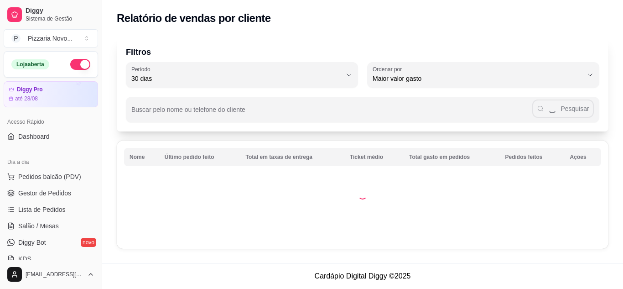
select select "30"
select select "HIGHEST_TOTAL_SPENT_WITH_ORDERS"
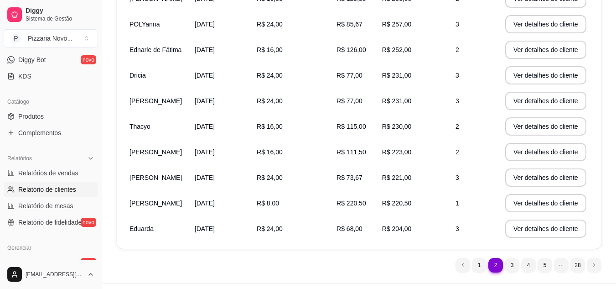
scroll to position [203, 0]
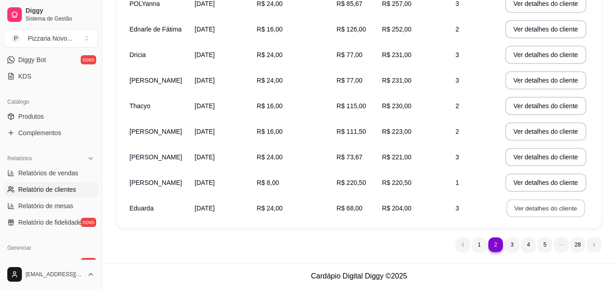
click at [536, 209] on button "Ver detalhes do cliente" at bounding box center [546, 208] width 78 height 18
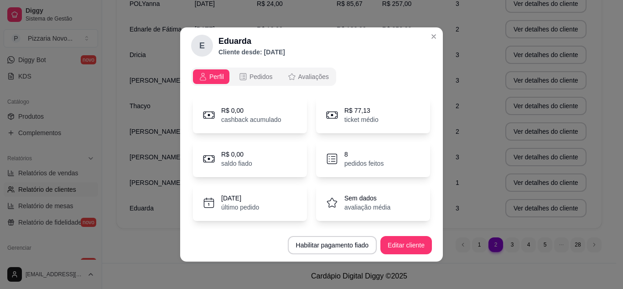
click at [355, 164] on p "pedidos feitos" at bounding box center [363, 163] width 39 height 9
click at [327, 158] on icon at bounding box center [332, 159] width 14 height 14
click at [328, 122] on div "R$ 77,13 ticket médio" at bounding box center [373, 115] width 114 height 36
click at [327, 120] on icon at bounding box center [332, 115] width 14 height 14
click at [255, 119] on p "cashback acumulado" at bounding box center [251, 119] width 60 height 9
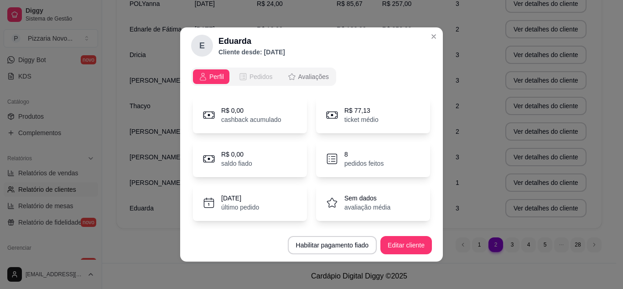
click at [243, 78] on icon "opções" at bounding box center [242, 76] width 9 height 9
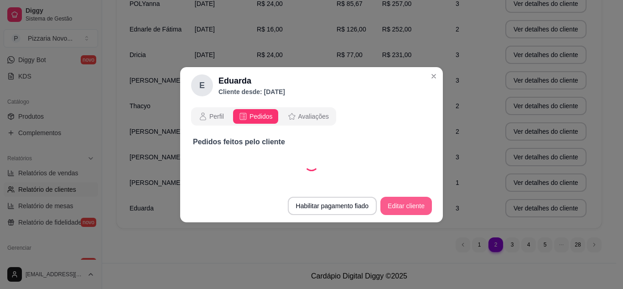
select select "30"
select select "ALL"
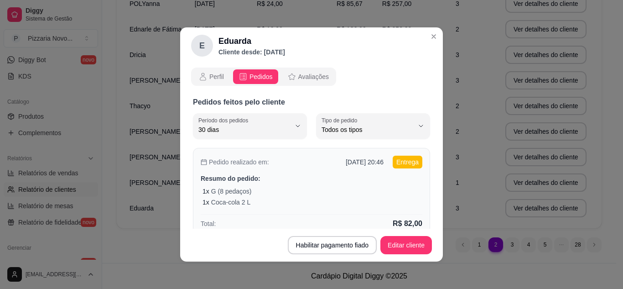
click at [311, 176] on p "Resumo do pedido:" at bounding box center [312, 178] width 222 height 9
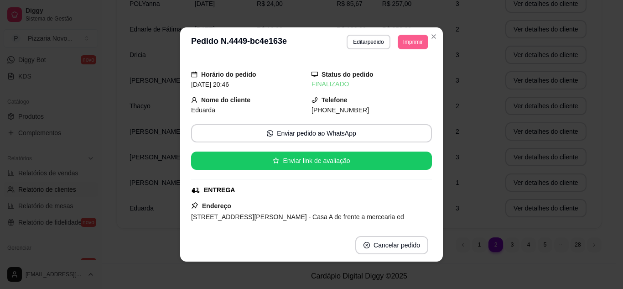
click at [413, 42] on button "Imprimir" at bounding box center [413, 42] width 31 height 15
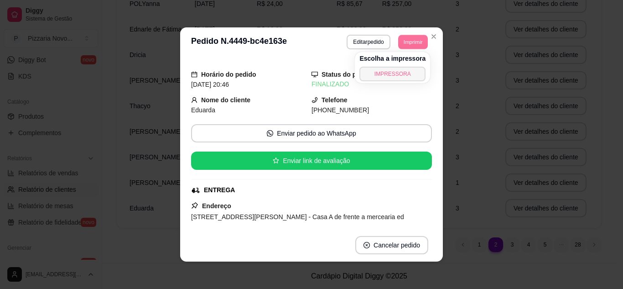
click at [400, 73] on button "IMPRESSORA" at bounding box center [392, 74] width 66 height 15
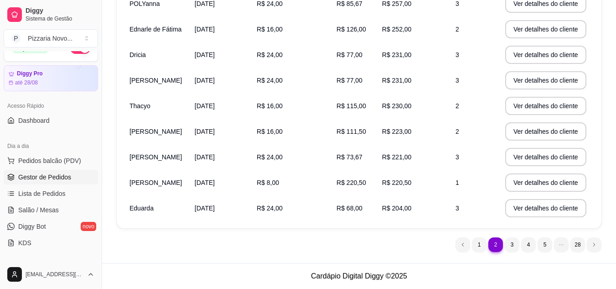
scroll to position [0, 0]
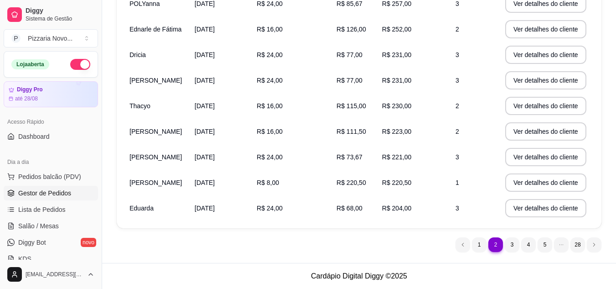
click at [45, 192] on span "Gestor de Pedidos" at bounding box center [44, 192] width 53 height 9
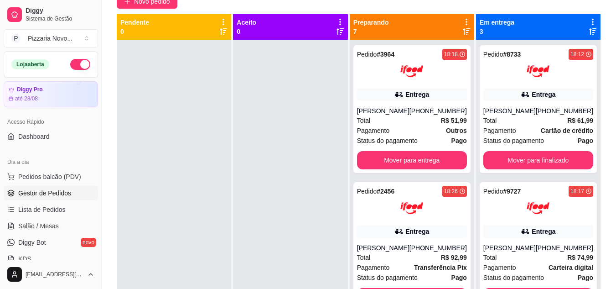
scroll to position [128, 0]
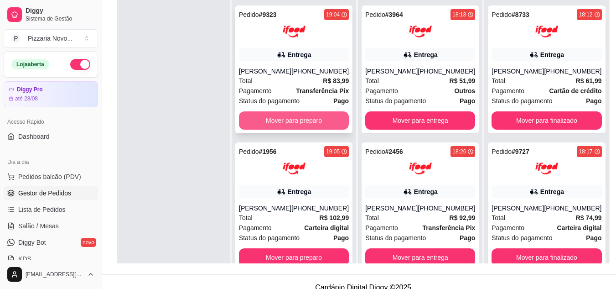
click at [306, 120] on button "Mover para preparo" at bounding box center [294, 120] width 110 height 18
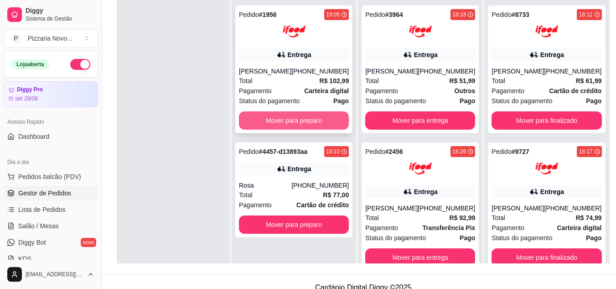
click at [308, 116] on button "Mover para preparo" at bounding box center [294, 120] width 110 height 18
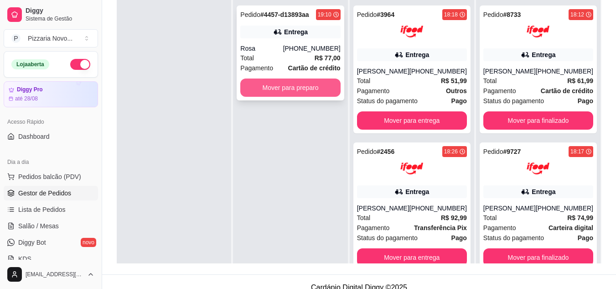
click at [302, 84] on button "Mover para preparo" at bounding box center [290, 87] width 100 height 18
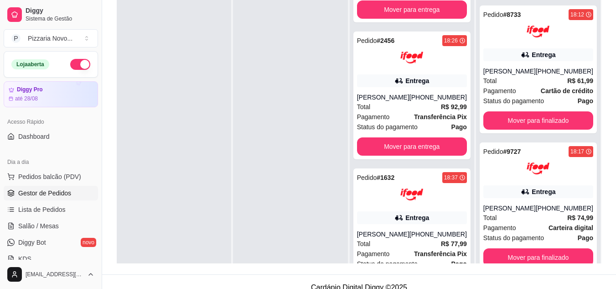
scroll to position [0, 0]
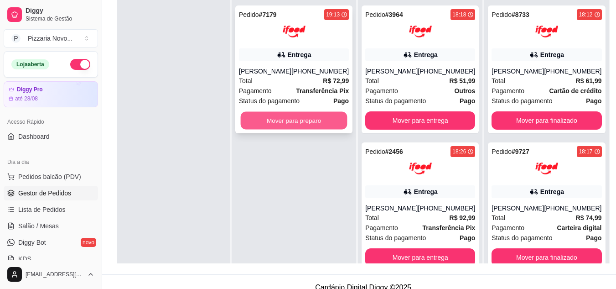
click at [330, 122] on button "Mover para preparo" at bounding box center [294, 121] width 107 height 18
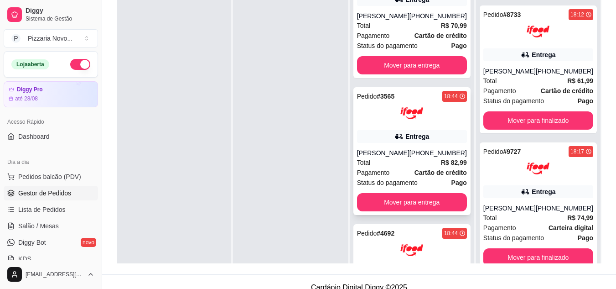
scroll to position [410, 0]
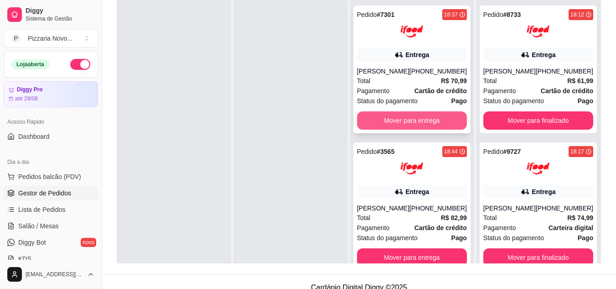
click at [400, 129] on button "Mover para entrega" at bounding box center [412, 120] width 110 height 18
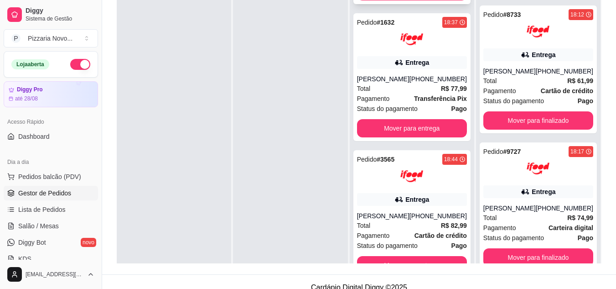
scroll to position [274, 0]
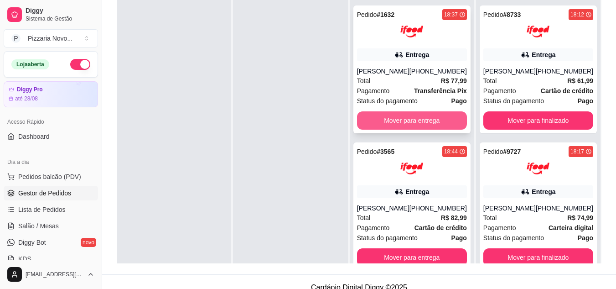
click at [407, 129] on button "Mover para entrega" at bounding box center [412, 120] width 110 height 18
click at [407, 125] on button "Mover para entrega" at bounding box center [412, 120] width 110 height 18
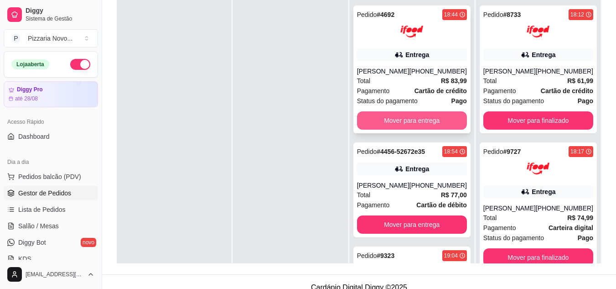
click at [407, 124] on button "Mover para entrega" at bounding box center [412, 120] width 110 height 18
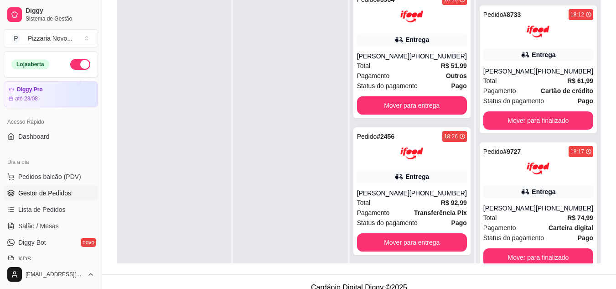
scroll to position [0, 0]
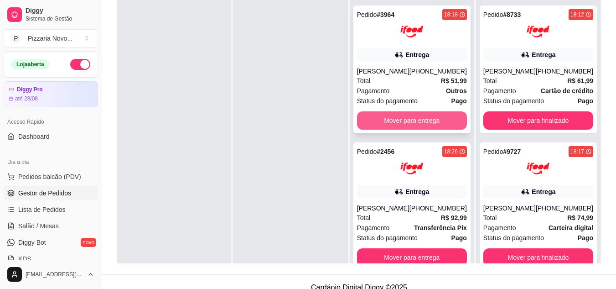
click at [418, 114] on button "Mover para entrega" at bounding box center [412, 120] width 110 height 18
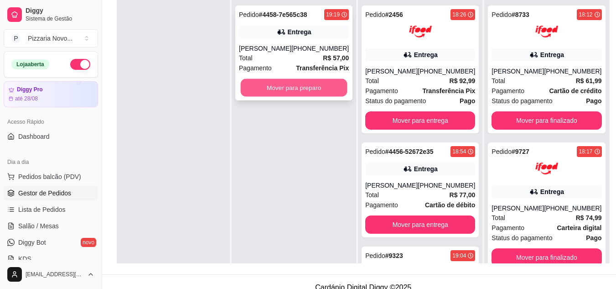
click at [289, 86] on button "Mover para preparo" at bounding box center [294, 88] width 107 height 18
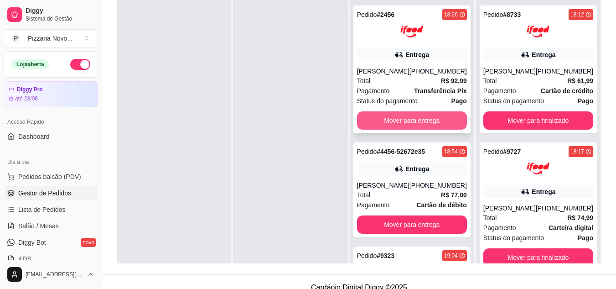
click at [407, 129] on button "Mover para entrega" at bounding box center [412, 120] width 110 height 18
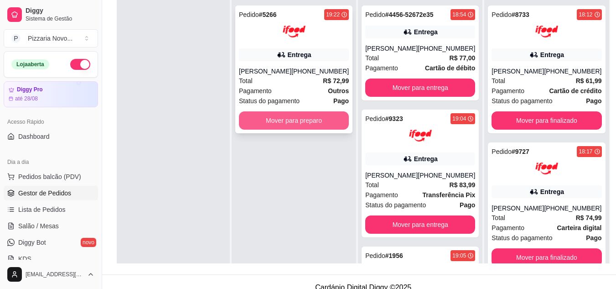
click at [270, 122] on button "Mover para preparo" at bounding box center [294, 120] width 110 height 18
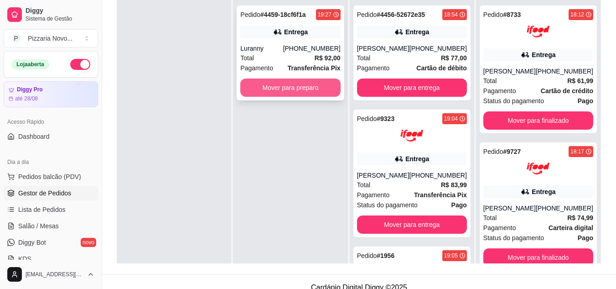
click at [290, 88] on button "Mover para preparo" at bounding box center [290, 87] width 100 height 18
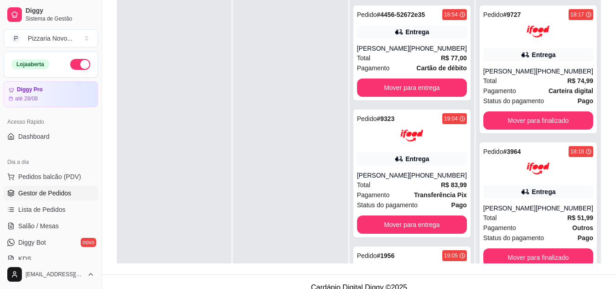
click at [291, 87] on div at bounding box center [290, 144] width 114 height 289
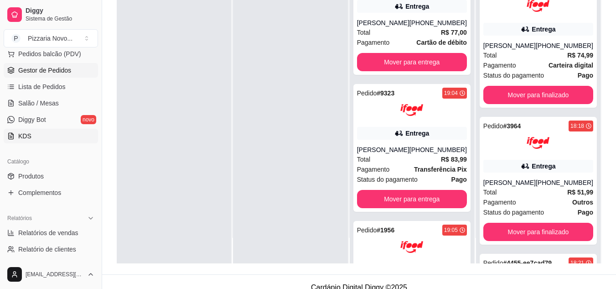
scroll to position [137, 0]
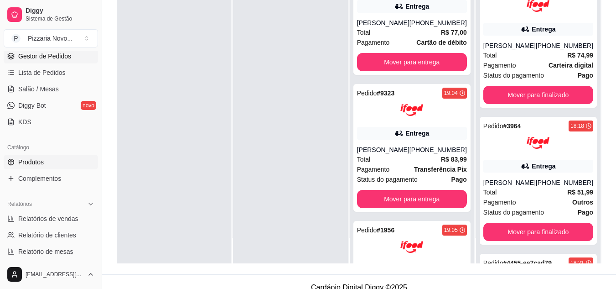
click at [38, 162] on span "Produtos" at bounding box center [31, 161] width 26 height 9
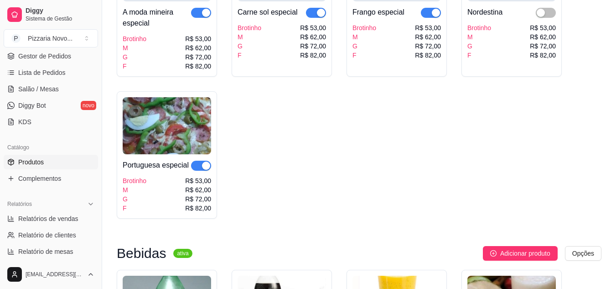
scroll to position [925, 0]
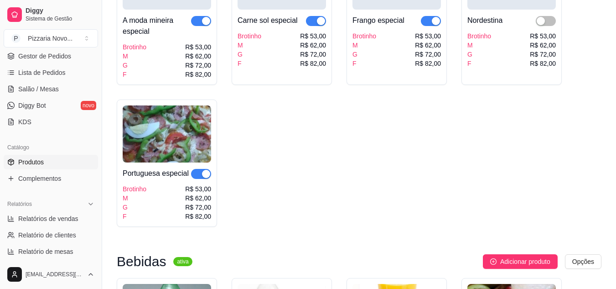
click at [125, 221] on div "F" at bounding box center [135, 216] width 24 height 9
click at [123, 218] on div "F" at bounding box center [135, 216] width 24 height 9
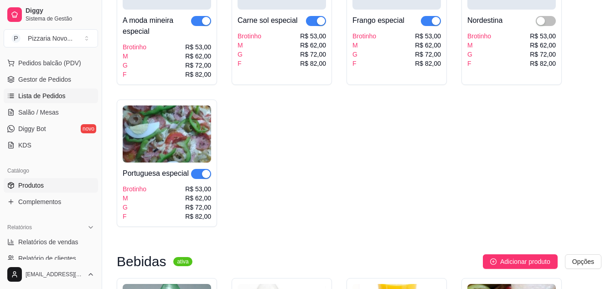
scroll to position [91, 0]
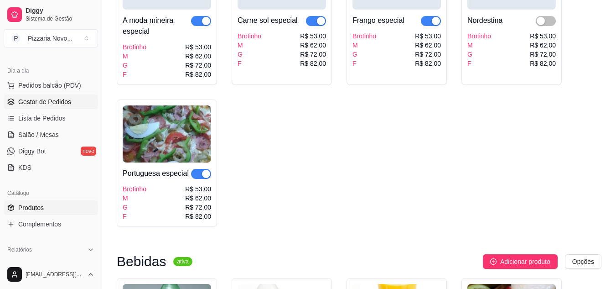
click at [40, 106] on link "Gestor de Pedidos" at bounding box center [51, 101] width 94 height 15
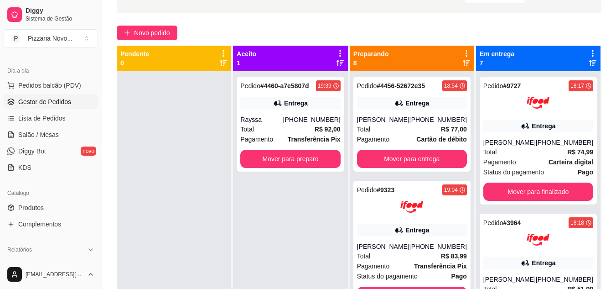
scroll to position [62, 0]
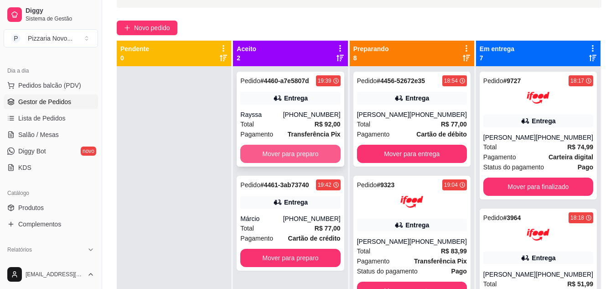
click at [278, 148] on button "Mover para preparo" at bounding box center [290, 154] width 100 height 18
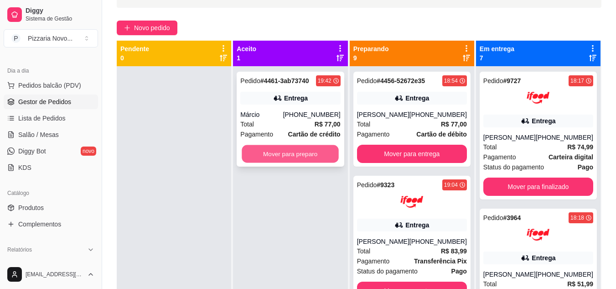
click at [289, 150] on button "Mover para preparo" at bounding box center [290, 154] width 97 height 18
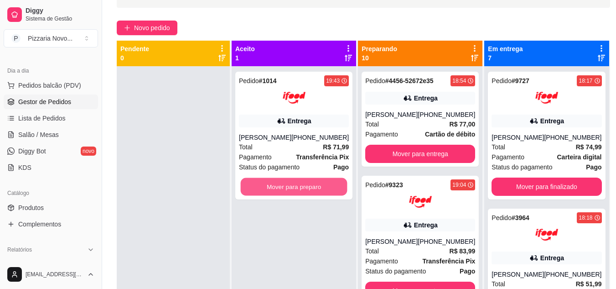
click at [340, 184] on button "Mover para preparo" at bounding box center [294, 187] width 107 height 18
click at [335, 181] on button "Mover para preparo" at bounding box center [294, 187] width 107 height 18
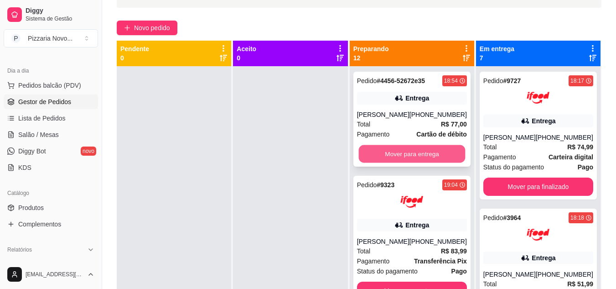
click at [408, 149] on button "Mover para entrega" at bounding box center [411, 154] width 107 height 18
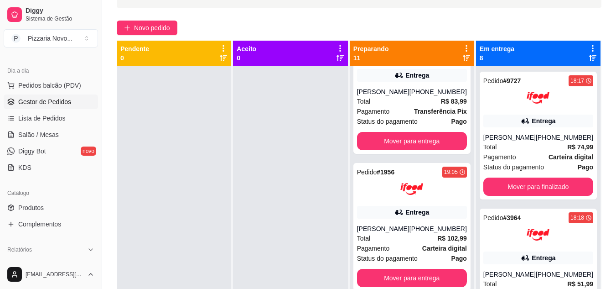
scroll to position [0, 0]
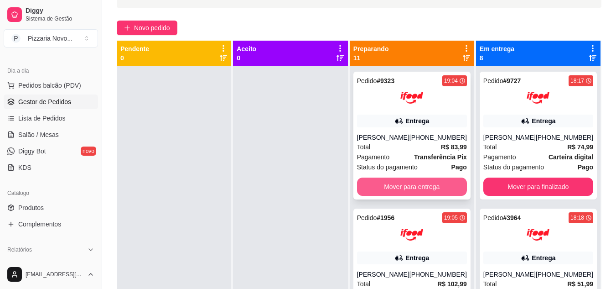
click at [405, 187] on button "Mover para entrega" at bounding box center [412, 186] width 110 height 18
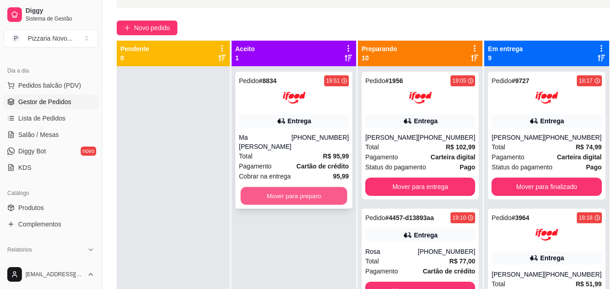
click at [282, 189] on button "Mover para preparo" at bounding box center [294, 196] width 107 height 18
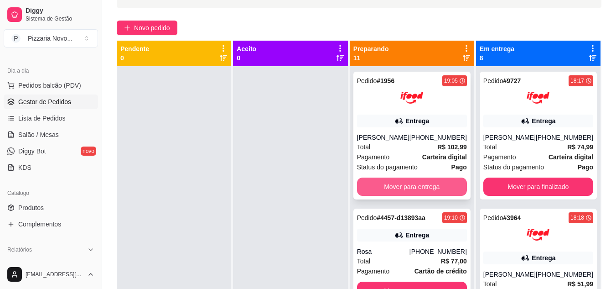
click at [423, 181] on button "Mover para entrega" at bounding box center [412, 186] width 110 height 18
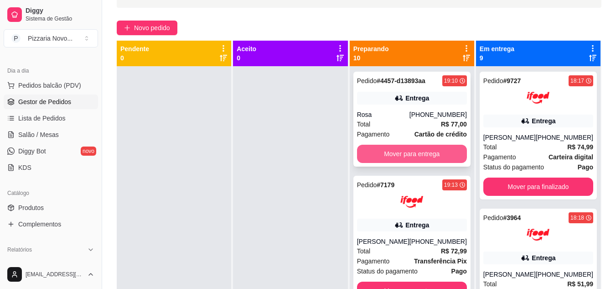
click at [407, 150] on button "Mover para entrega" at bounding box center [412, 154] width 110 height 18
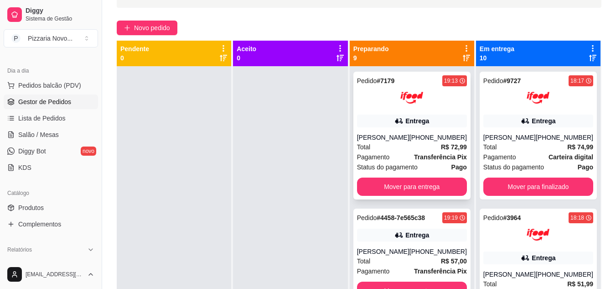
click at [384, 177] on div "Pedido # 7179 19:13 Entrega [PERSON_NAME] [PHONE_NUMBER] Total R$ 72,99 Pagamen…" at bounding box center [411, 136] width 117 height 128
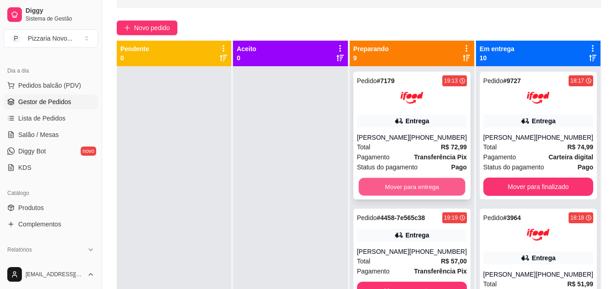
click at [404, 186] on button "Mover para entrega" at bounding box center [411, 187] width 107 height 18
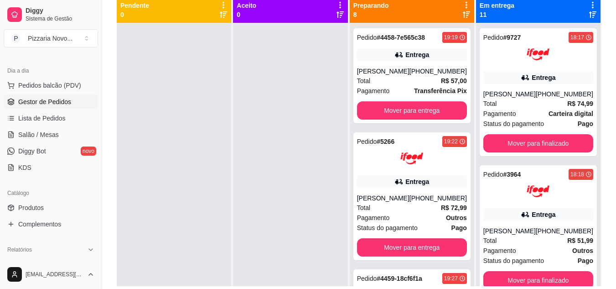
scroll to position [108, 0]
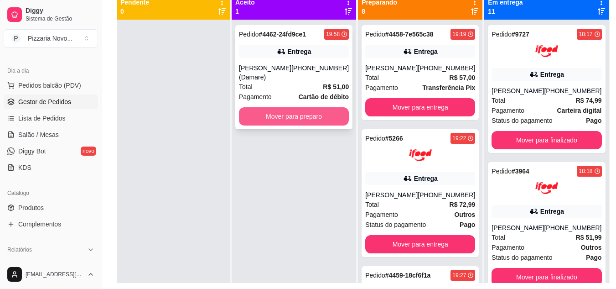
click at [297, 113] on button "Mover para preparo" at bounding box center [294, 116] width 110 height 18
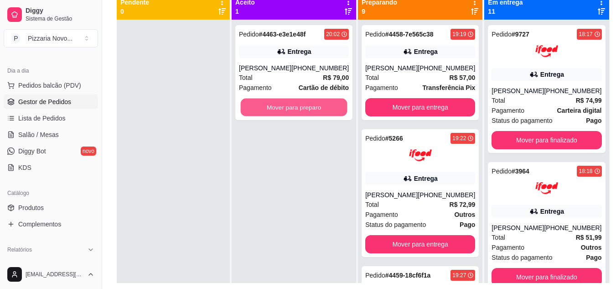
click at [297, 113] on button "Mover para preparo" at bounding box center [294, 107] width 107 height 18
click at [297, 113] on button "Mover para preparo" at bounding box center [294, 107] width 110 height 18
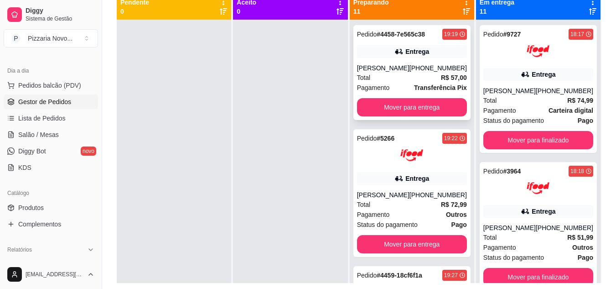
click at [383, 98] on div "Pedido # 4458-7e565c38 19:19 Entrega Gabriel [PHONE_NUMBER] Total R$ 57,00 Paga…" at bounding box center [411, 72] width 117 height 95
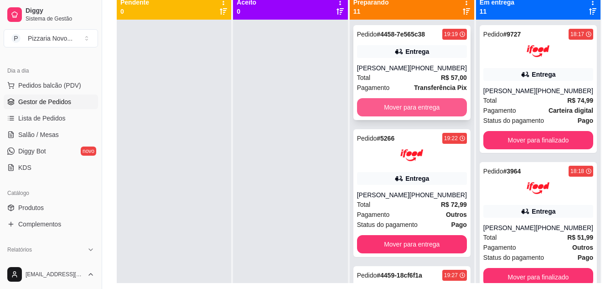
click at [405, 104] on button "Mover para entrega" at bounding box center [412, 107] width 110 height 18
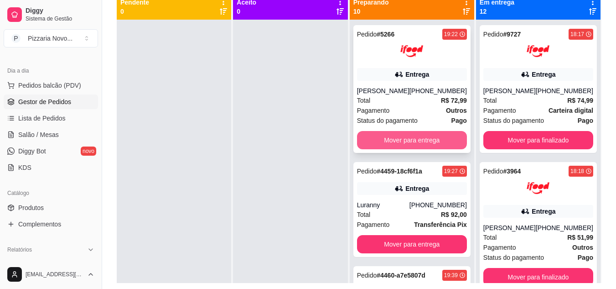
click at [399, 143] on button "Mover para entrega" at bounding box center [412, 140] width 110 height 18
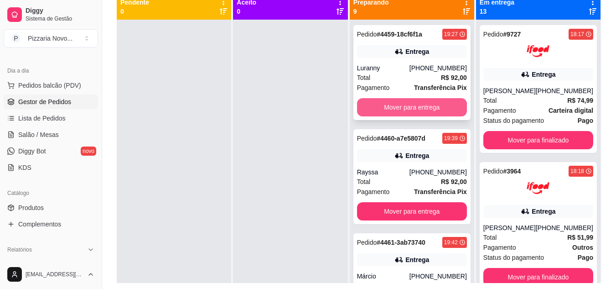
click at [400, 106] on button "Mover para entrega" at bounding box center [412, 107] width 110 height 18
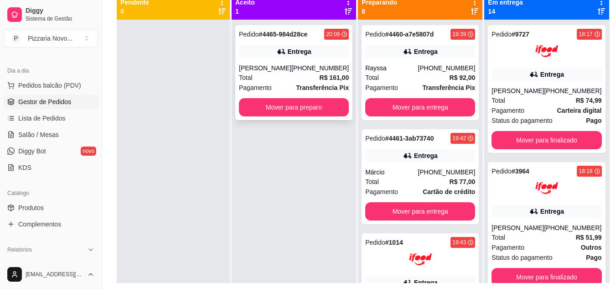
click at [316, 94] on div "Pedido # 4465-984d28ce 20:09 Entrega [PERSON_NAME] [PHONE_NUMBER] Total R$ 161,…" at bounding box center [293, 72] width 117 height 95
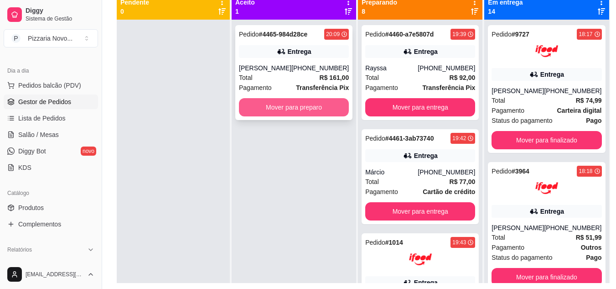
click at [312, 112] on button "Mover para preparo" at bounding box center [294, 107] width 110 height 18
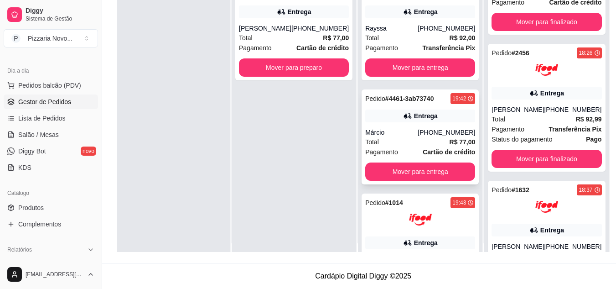
scroll to position [0, 0]
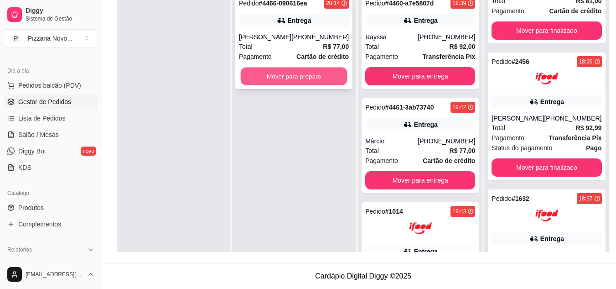
click at [321, 77] on button "Mover para preparo" at bounding box center [294, 76] width 107 height 18
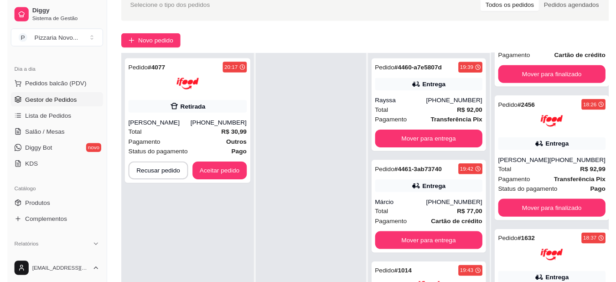
scroll to position [319, 0]
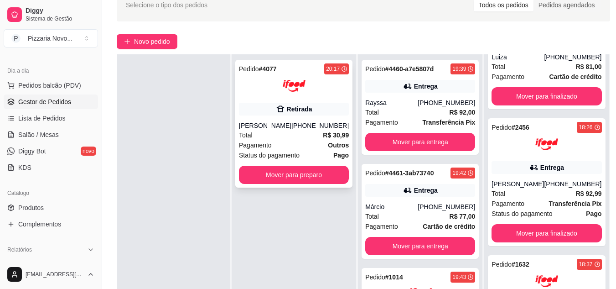
click at [277, 142] on div "Pagamento Outros" at bounding box center [294, 145] width 110 height 10
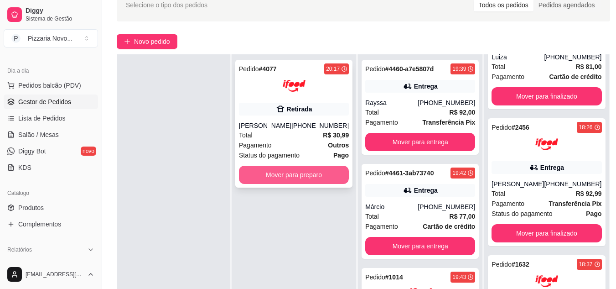
click at [315, 172] on button "Mover para preparo" at bounding box center [294, 175] width 110 height 18
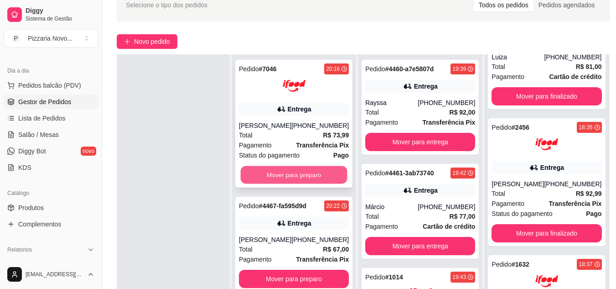
click at [316, 178] on button "Mover para preparo" at bounding box center [294, 175] width 107 height 18
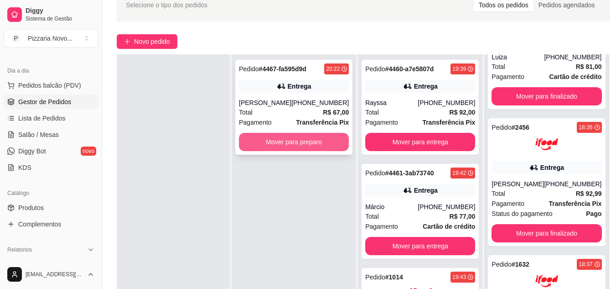
click at [311, 135] on button "Mover para preparo" at bounding box center [294, 142] width 110 height 18
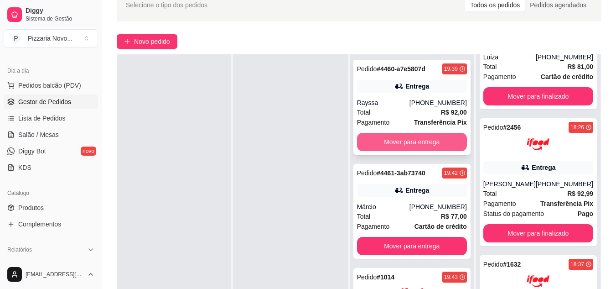
click at [387, 137] on button "Mover para entrega" at bounding box center [412, 142] width 110 height 18
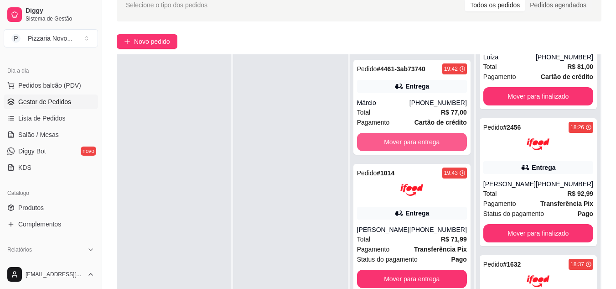
click at [384, 138] on button "Mover para entrega" at bounding box center [412, 142] width 110 height 18
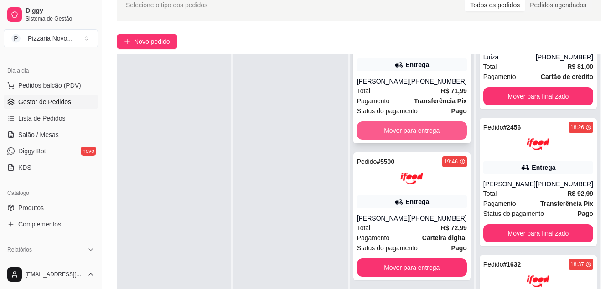
scroll to position [91, 0]
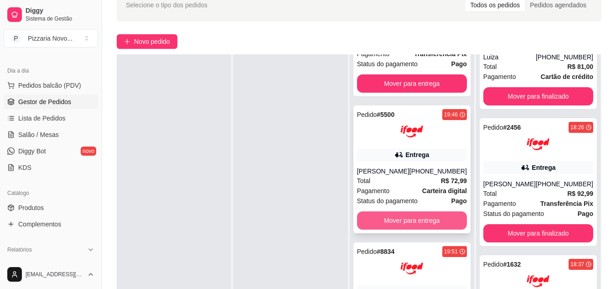
click at [396, 216] on button "Mover para entrega" at bounding box center [412, 220] width 110 height 18
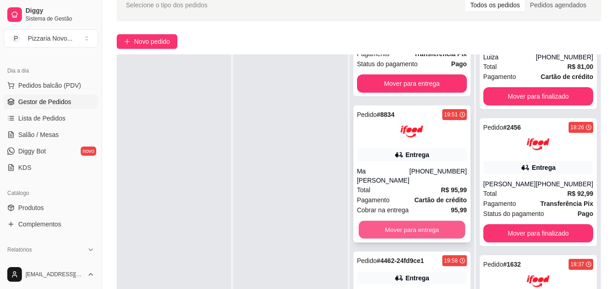
click at [406, 221] on button "Mover para entrega" at bounding box center [411, 230] width 107 height 18
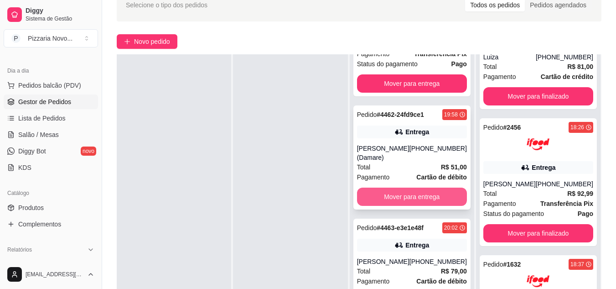
scroll to position [0, 0]
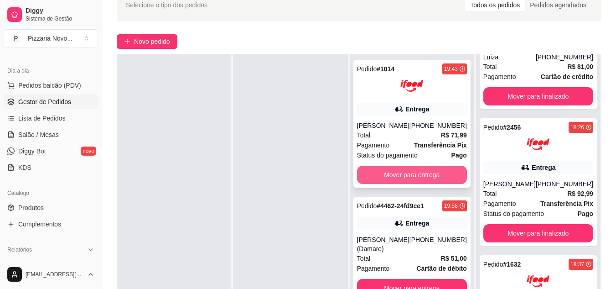
click at [416, 172] on button "Mover para entrega" at bounding box center [412, 175] width 110 height 18
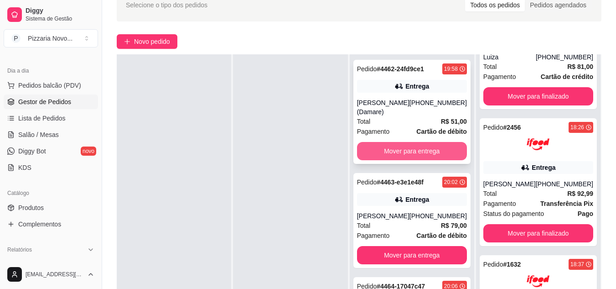
click at [413, 150] on button "Mover para entrega" at bounding box center [412, 151] width 110 height 18
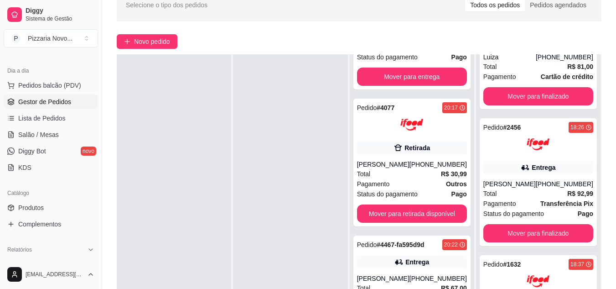
scroll to position [523, 0]
click at [399, 183] on div "Pagamento Outros" at bounding box center [412, 184] width 110 height 10
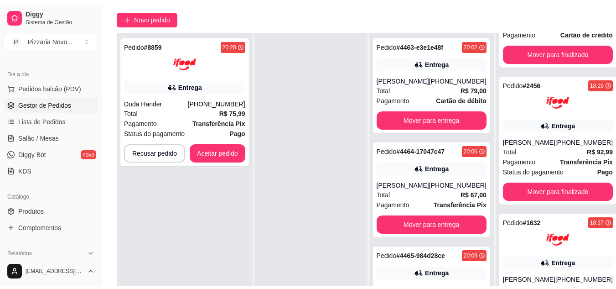
scroll to position [93, 0]
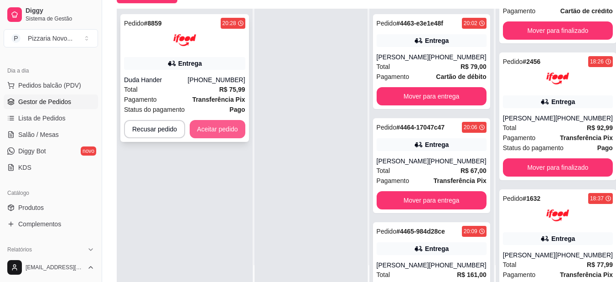
click at [213, 125] on button "Aceitar pedido" at bounding box center [218, 129] width 56 height 18
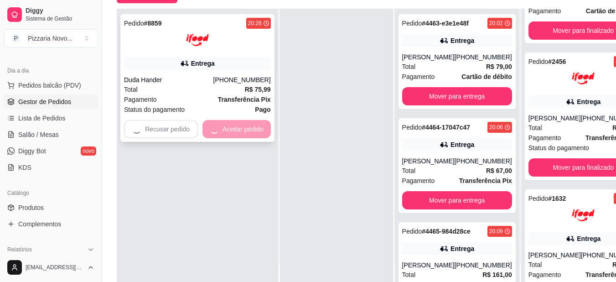
scroll to position [319, 0]
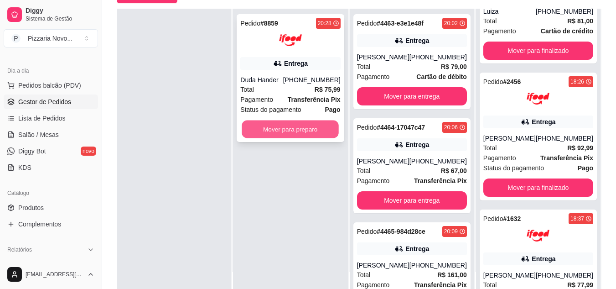
click at [307, 130] on button "Mover para preparo" at bounding box center [290, 129] width 97 height 18
click at [284, 130] on button "Mover para preparo" at bounding box center [290, 129] width 100 height 18
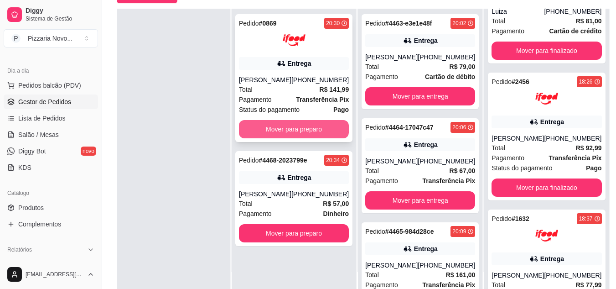
click at [310, 131] on button "Mover para preparo" at bounding box center [294, 129] width 110 height 18
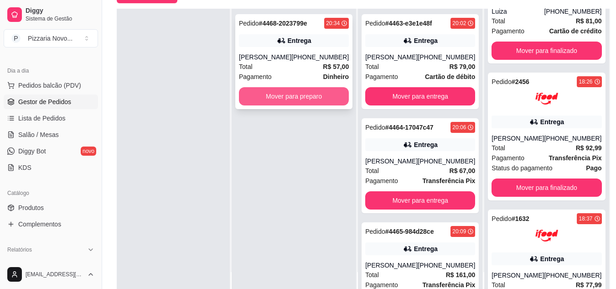
click at [320, 105] on button "Mover para preparo" at bounding box center [294, 96] width 110 height 18
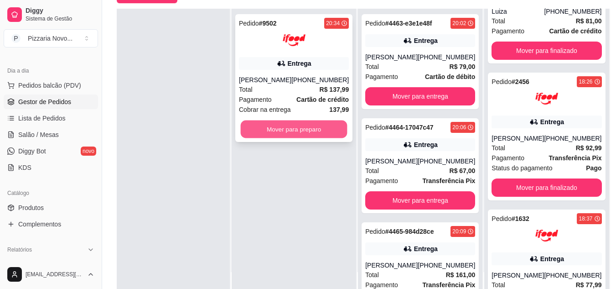
click at [307, 137] on button "Mover para preparo" at bounding box center [294, 129] width 107 height 18
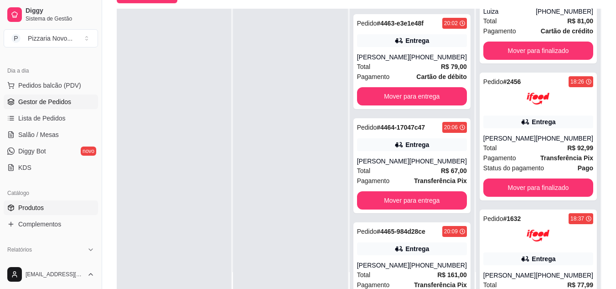
click at [34, 205] on span "Produtos" at bounding box center [31, 207] width 26 height 9
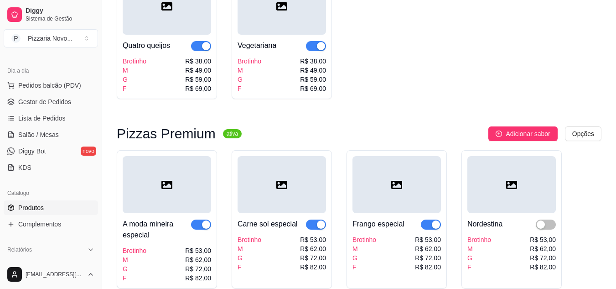
scroll to position [775, 0]
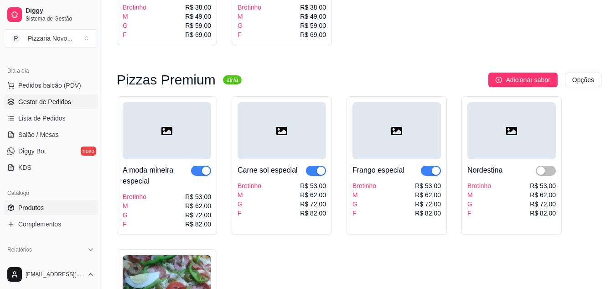
click at [47, 100] on span "Gestor de Pedidos" at bounding box center [44, 101] width 53 height 9
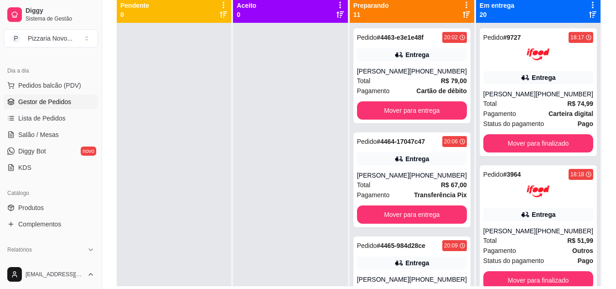
scroll to position [105, 0]
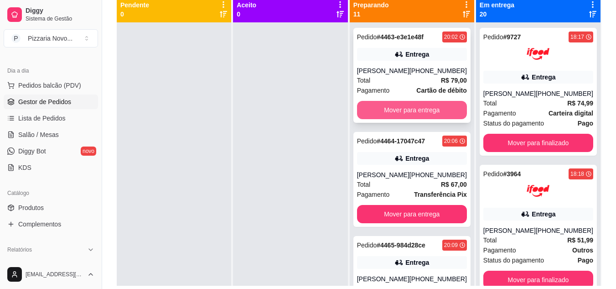
click at [389, 116] on button "Mover para entrega" at bounding box center [412, 110] width 110 height 18
click at [389, 110] on button "Mover para entrega" at bounding box center [411, 110] width 107 height 18
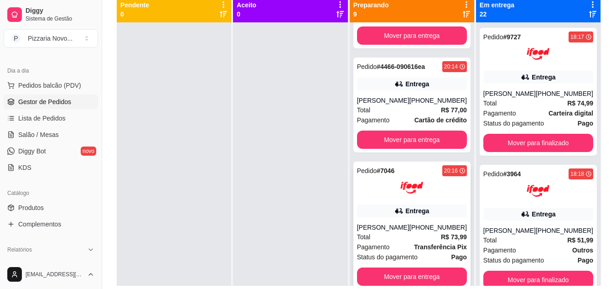
scroll to position [91, 0]
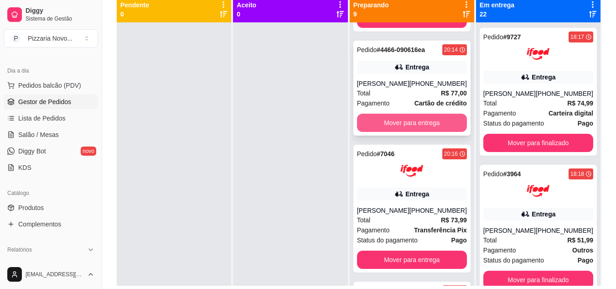
click at [431, 121] on button "Mover para entrega" at bounding box center [412, 123] width 110 height 18
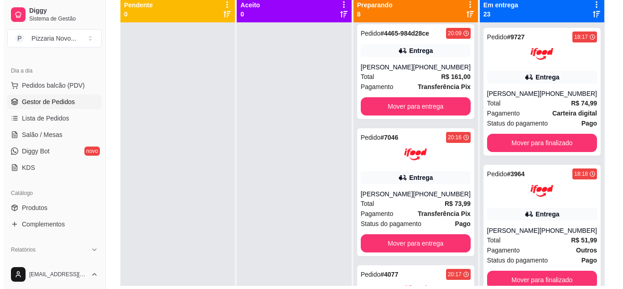
scroll to position [0, 0]
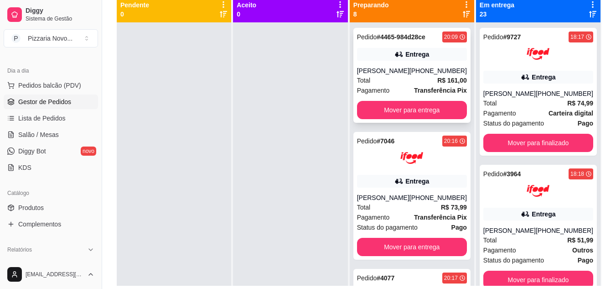
click at [402, 78] on div "Total R$ 161,00" at bounding box center [412, 80] width 110 height 10
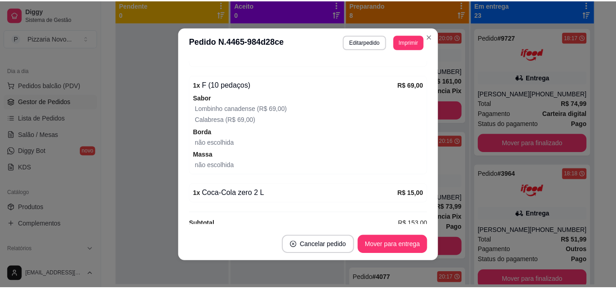
scroll to position [407, 0]
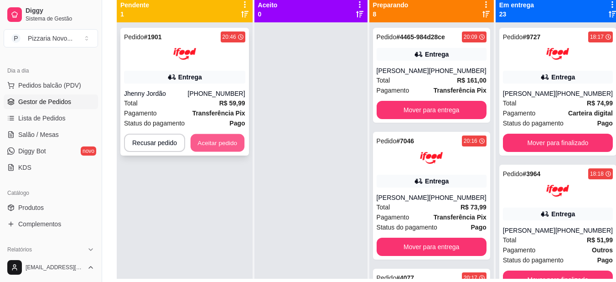
click at [204, 140] on button "Aceitar pedido" at bounding box center [218, 143] width 54 height 18
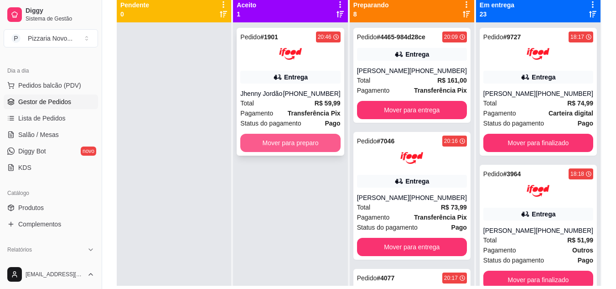
click at [284, 144] on button "Mover para preparo" at bounding box center [290, 143] width 100 height 18
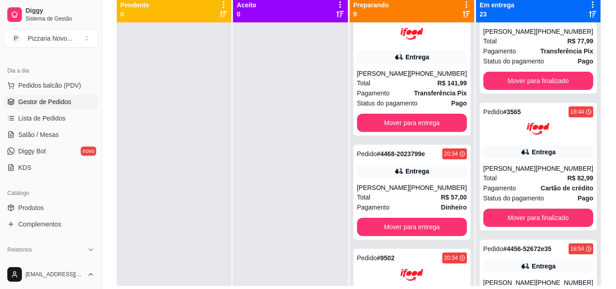
scroll to position [638, 0]
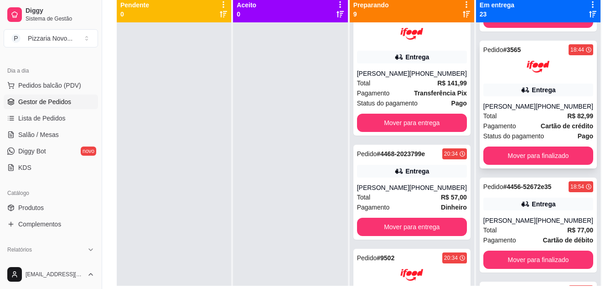
click at [541, 129] on strong "Cartão de crédito" at bounding box center [567, 125] width 52 height 7
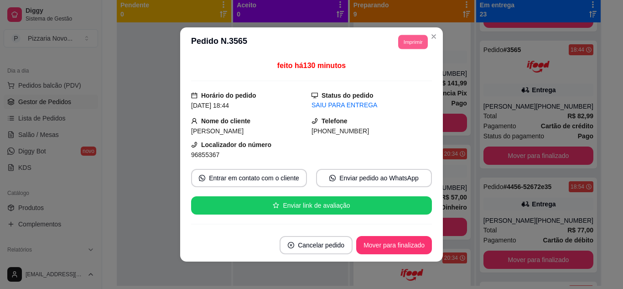
click at [409, 43] on button "Imprimir" at bounding box center [413, 42] width 30 height 14
click at [404, 72] on button "IMPRESSORA" at bounding box center [393, 74] width 64 height 14
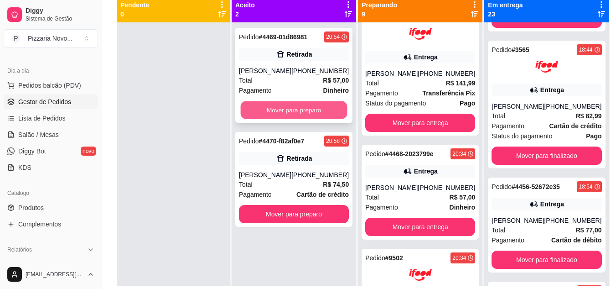
click at [303, 116] on button "Mover para preparo" at bounding box center [294, 110] width 107 height 18
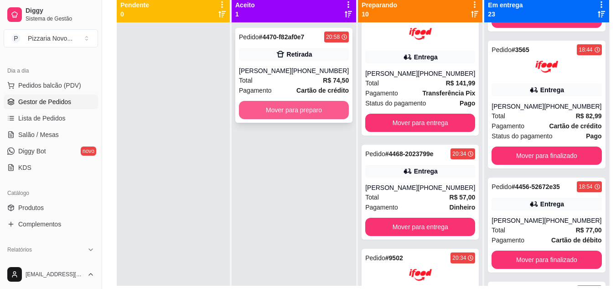
click at [305, 112] on button "Mover para preparo" at bounding box center [294, 110] width 110 height 18
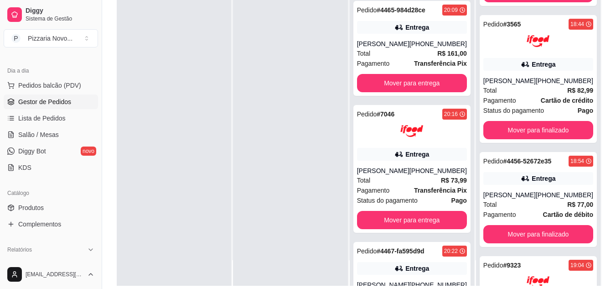
scroll to position [0, 0]
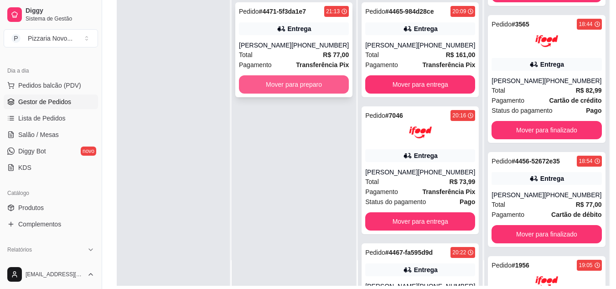
click at [288, 82] on button "Mover para preparo" at bounding box center [294, 84] width 110 height 18
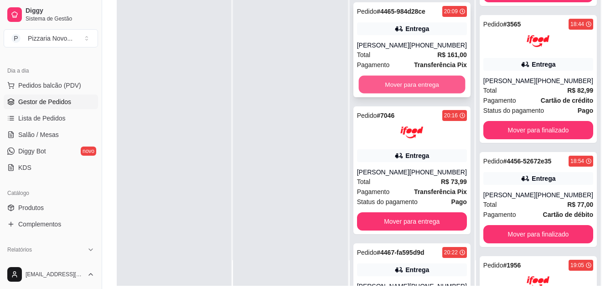
click at [399, 80] on button "Mover para entrega" at bounding box center [411, 85] width 107 height 18
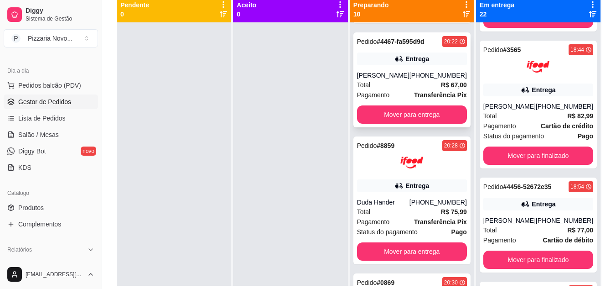
scroll to position [137, 0]
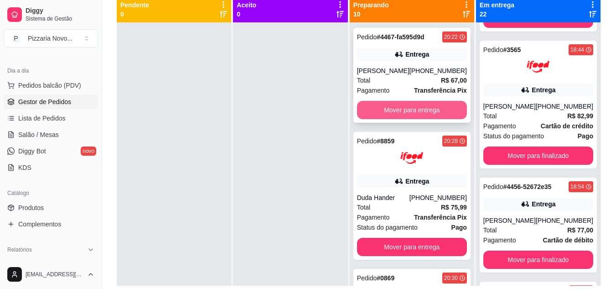
click at [403, 109] on button "Mover para entrega" at bounding box center [412, 110] width 110 height 18
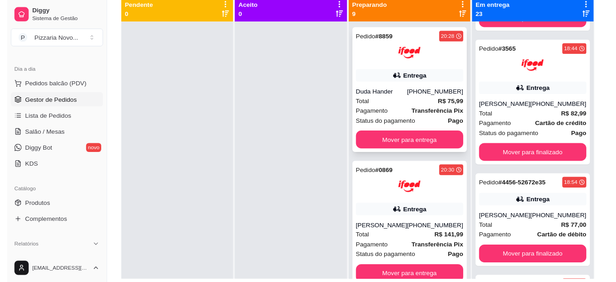
scroll to position [33, 0]
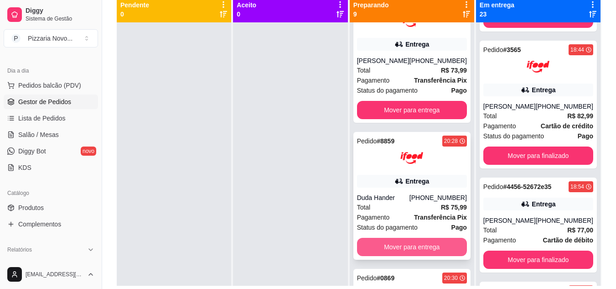
click at [397, 240] on button "Mover para entrega" at bounding box center [412, 247] width 110 height 18
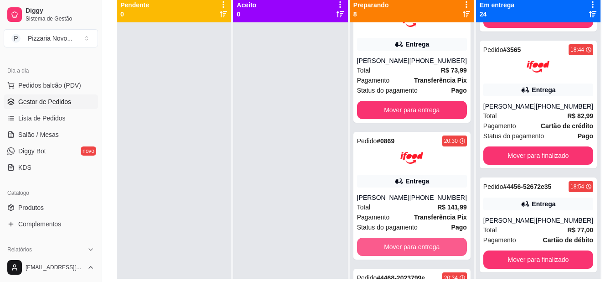
scroll to position [658, 0]
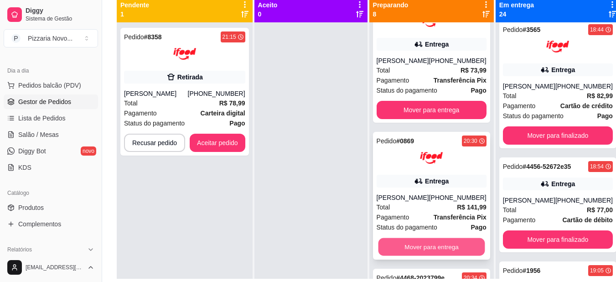
click at [399, 244] on button "Mover para entrega" at bounding box center [431, 247] width 107 height 18
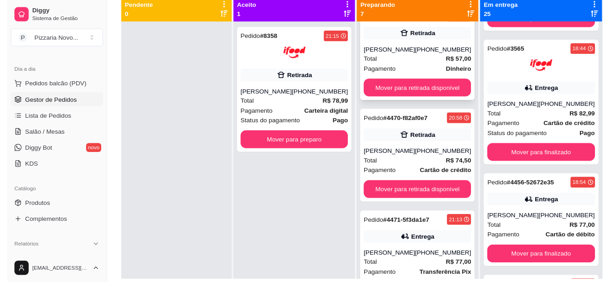
scroll to position [565, 0]
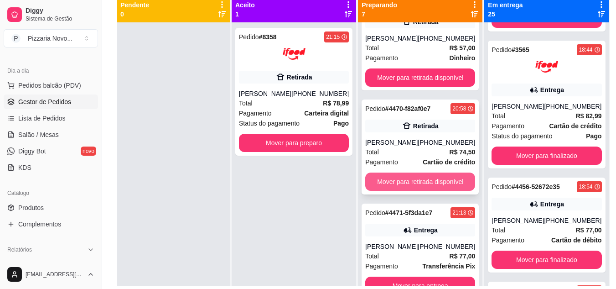
click at [409, 180] on button "Mover para retirada disponível" at bounding box center [420, 181] width 110 height 18
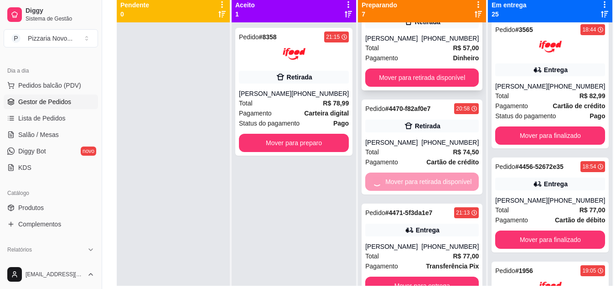
scroll to position [638, 0]
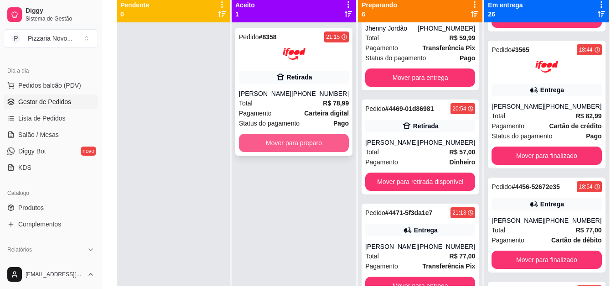
click at [267, 143] on button "Mover para preparo" at bounding box center [294, 143] width 110 height 18
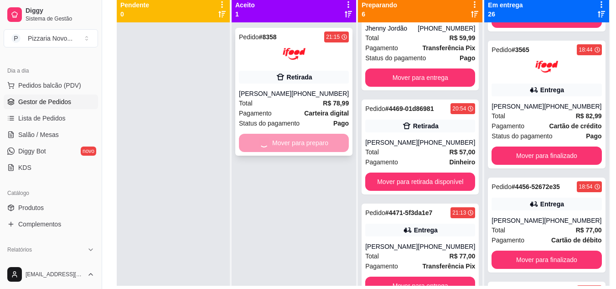
scroll to position [565, 0]
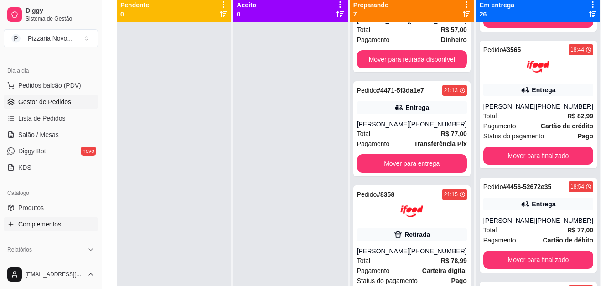
click at [45, 224] on span "Complementos" at bounding box center [39, 223] width 43 height 9
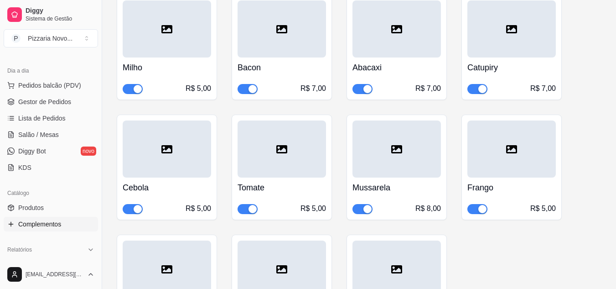
scroll to position [137, 0]
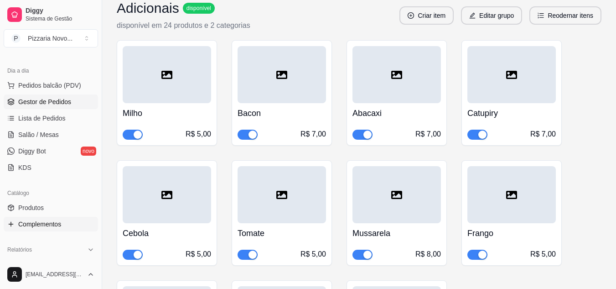
click at [47, 102] on span "Gestor de Pedidos" at bounding box center [44, 101] width 53 height 9
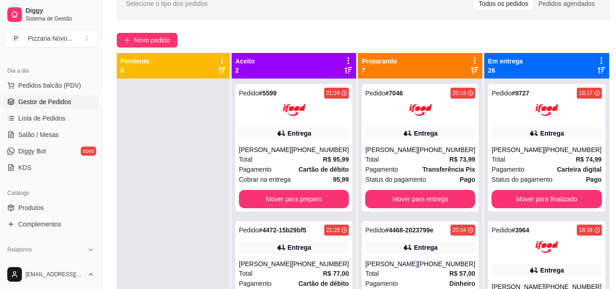
scroll to position [88, 0]
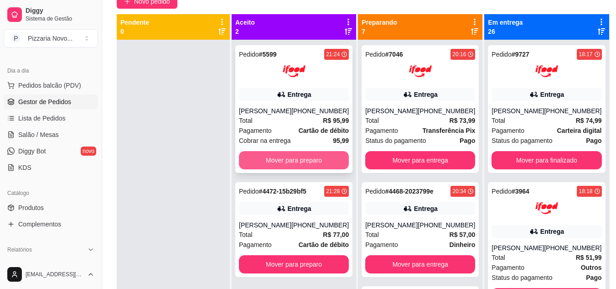
click at [283, 155] on button "Mover para preparo" at bounding box center [294, 160] width 110 height 18
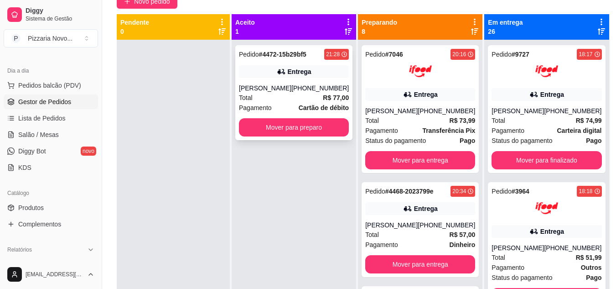
click at [279, 140] on div "Pedido # 4472-15b29bf5 21:28 Entrega [PERSON_NAME] [PHONE_NUMBER] Total R$ 77,0…" at bounding box center [293, 92] width 117 height 95
click at [291, 89] on div "[PERSON_NAME]" at bounding box center [265, 87] width 52 height 9
click at [305, 105] on strong "Cartão de débito" at bounding box center [324, 107] width 50 height 7
click at [295, 98] on div "Total R$ 77,00" at bounding box center [294, 98] width 110 height 10
click at [295, 96] on div "Total R$ 77,00" at bounding box center [294, 98] width 110 height 10
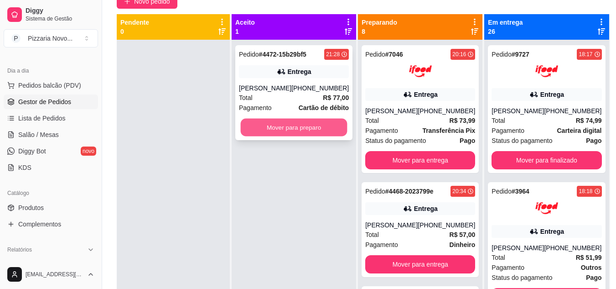
click at [294, 125] on button "Mover para preparo" at bounding box center [294, 128] width 107 height 18
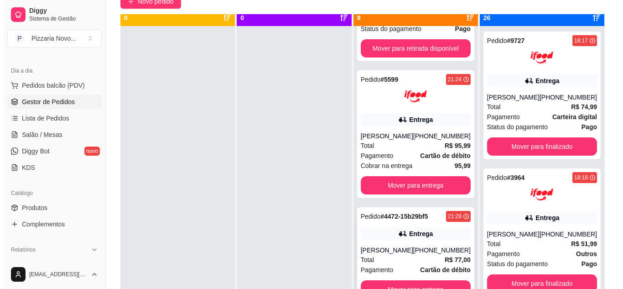
scroll to position [26, 0]
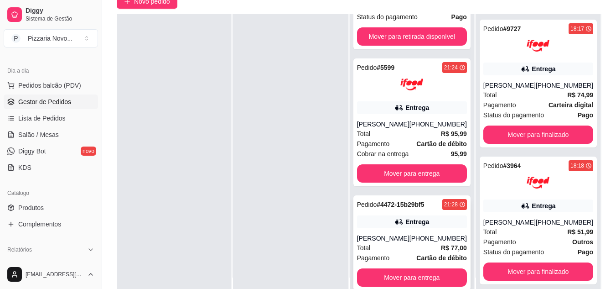
click at [409, 249] on div "Total R$ 77,00" at bounding box center [412, 248] width 110 height 10
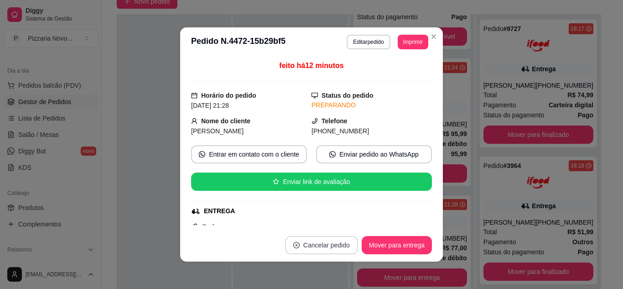
click at [304, 241] on button "Cancelar pedido" at bounding box center [321, 245] width 73 height 18
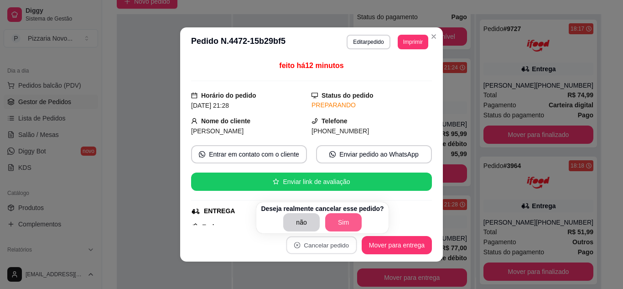
click at [337, 222] on button "Sim" at bounding box center [343, 222] width 36 height 18
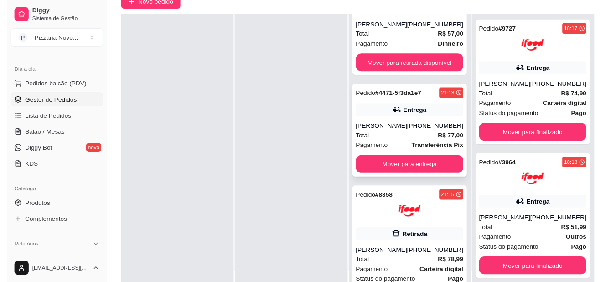
scroll to position [507, 0]
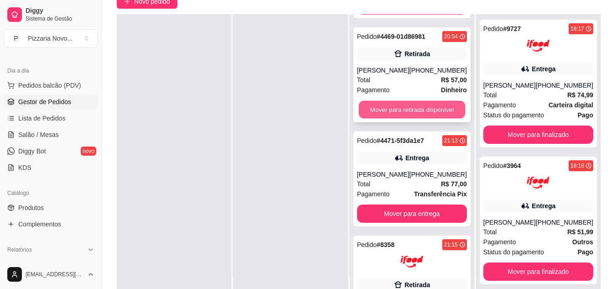
click at [428, 119] on button "Mover para retirada disponível" at bounding box center [411, 110] width 107 height 18
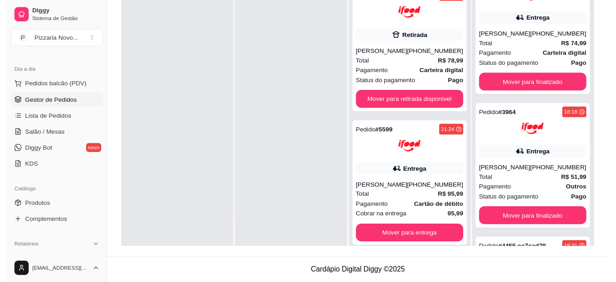
scroll to position [604, 0]
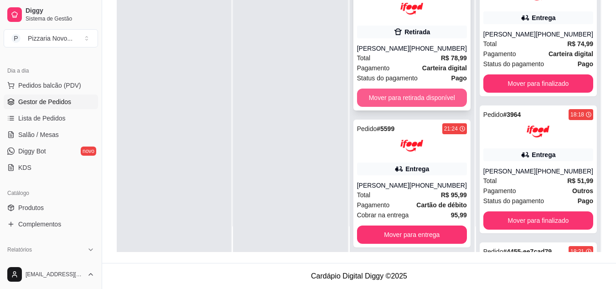
click at [410, 107] on button "Mover para retirada disponível" at bounding box center [412, 97] width 110 height 18
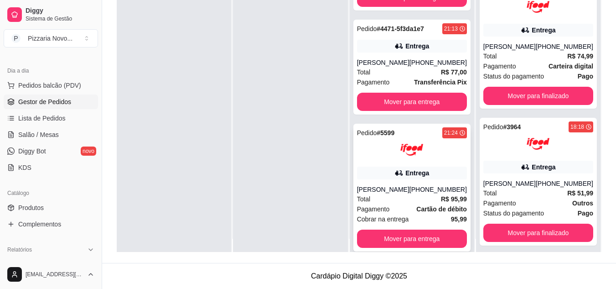
scroll to position [26, 0]
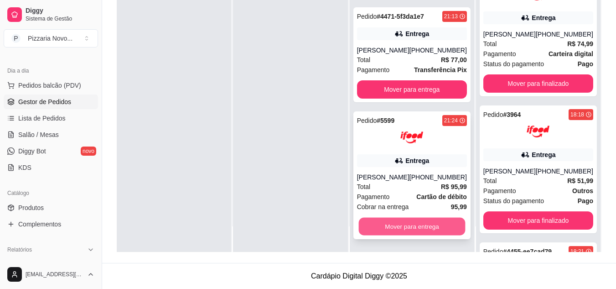
click at [441, 224] on button "Mover para entrega" at bounding box center [411, 227] width 107 height 18
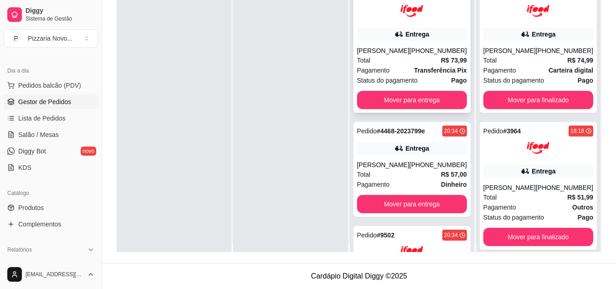
scroll to position [0, 0]
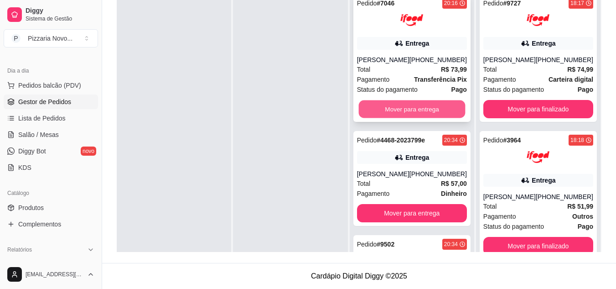
click at [421, 104] on button "Mover para entrega" at bounding box center [411, 109] width 107 height 18
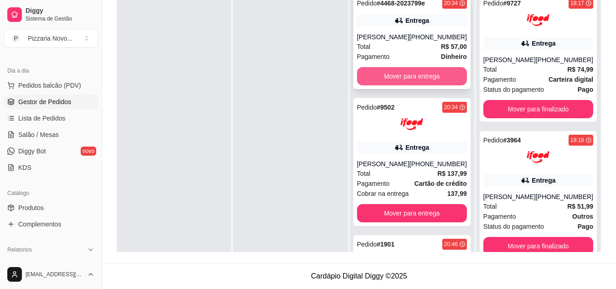
click at [409, 82] on button "Mover para entrega" at bounding box center [412, 76] width 110 height 18
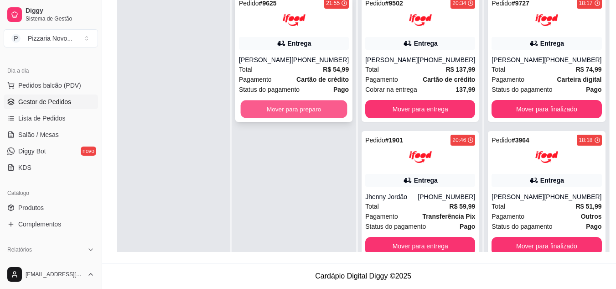
click at [319, 106] on button "Mover para preparo" at bounding box center [294, 109] width 107 height 18
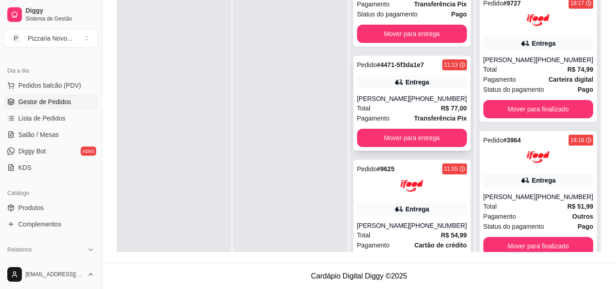
scroll to position [228, 0]
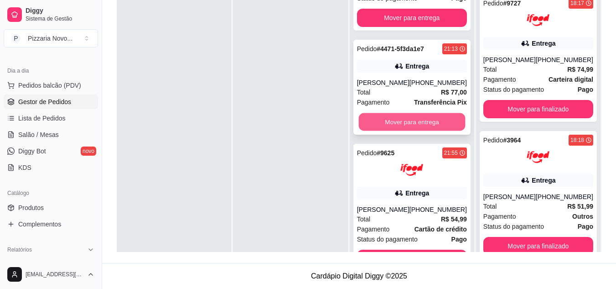
click at [423, 127] on button "Mover para entrega" at bounding box center [411, 122] width 107 height 18
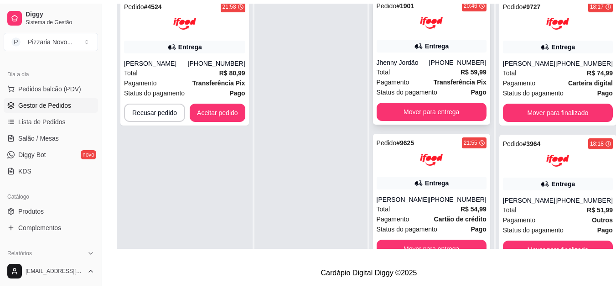
scroll to position [140, 0]
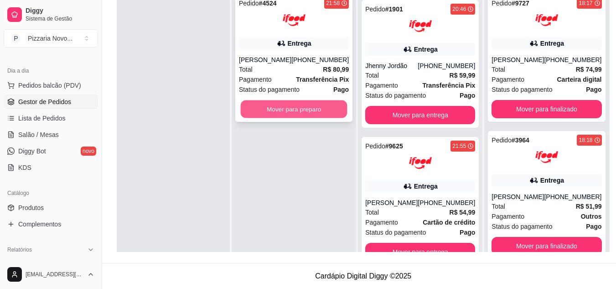
click at [280, 109] on button "Mover para preparo" at bounding box center [294, 109] width 107 height 18
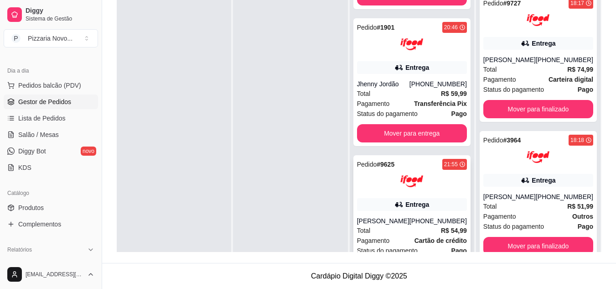
scroll to position [91, 0]
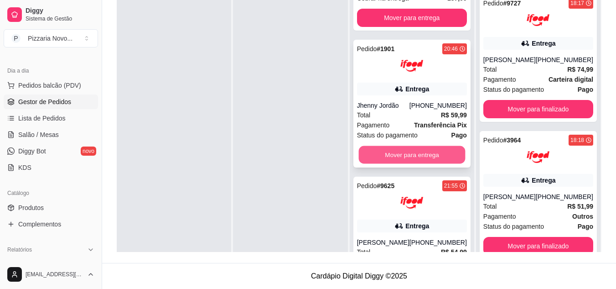
click at [405, 158] on button "Mover para entrega" at bounding box center [411, 155] width 107 height 18
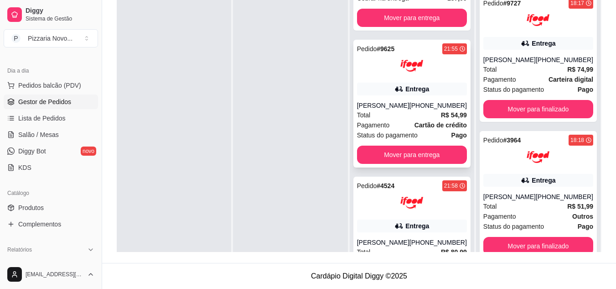
scroll to position [0, 0]
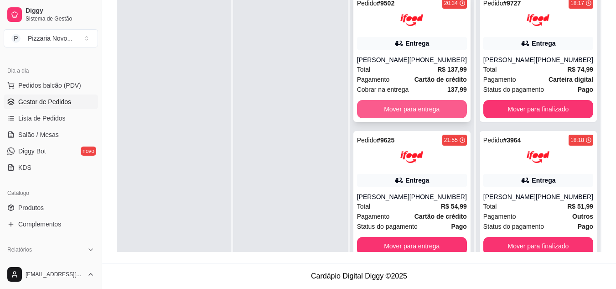
click at [395, 111] on button "Mover para entrega" at bounding box center [412, 109] width 110 height 18
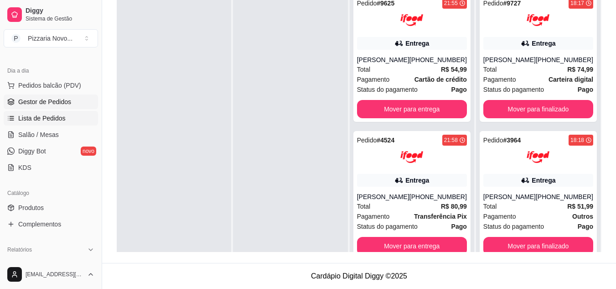
click at [52, 118] on span "Lista de Pedidos" at bounding box center [41, 118] width 47 height 9
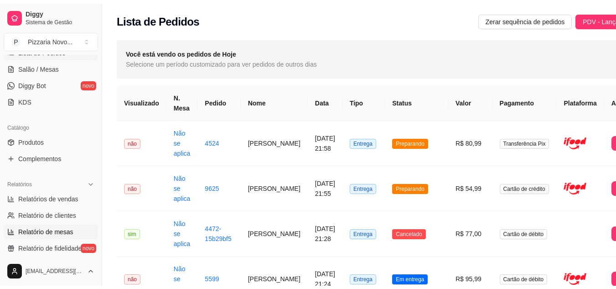
scroll to position [182, 0]
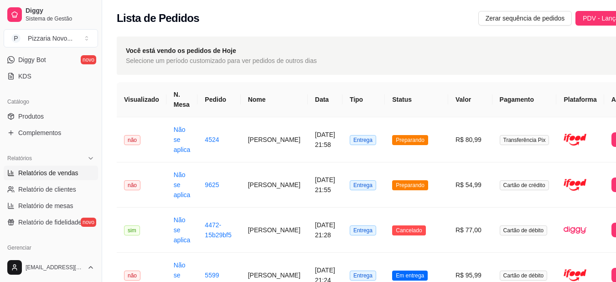
click at [60, 172] on span "Relatórios de vendas" at bounding box center [48, 172] width 60 height 9
select select "ALL"
select select "0"
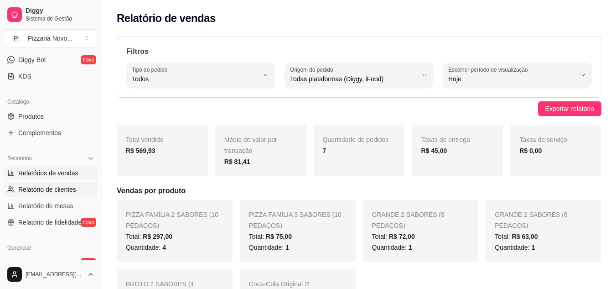
click at [57, 188] on span "Relatório de clientes" at bounding box center [47, 189] width 58 height 9
select select "30"
select select "HIGHEST_TOTAL_SPENT_WITH_ORDERS"
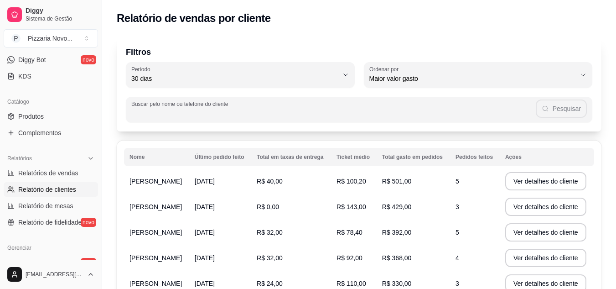
click at [156, 113] on input "Buscar pelo nome ou telefone do cliente" at bounding box center [333, 113] width 404 height 9
type input "f"
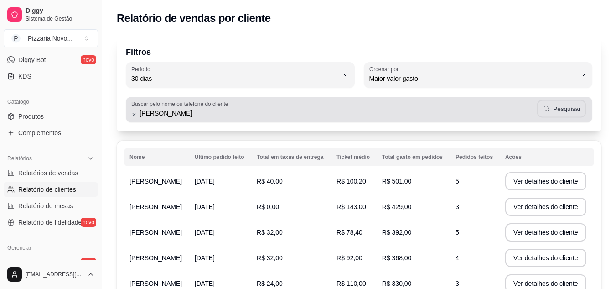
click at [553, 108] on button "Pesquisar" at bounding box center [561, 109] width 49 height 18
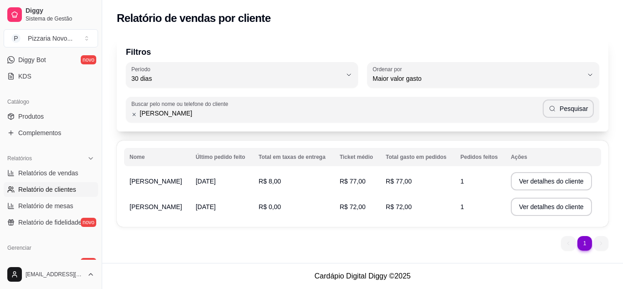
click at [184, 115] on input "[PERSON_NAME]" at bounding box center [340, 113] width 406 height 9
type input "d"
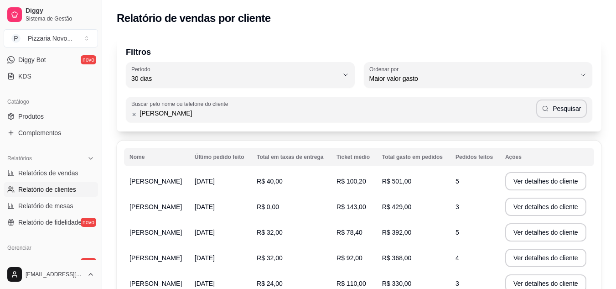
type input "[PERSON_NAME]"
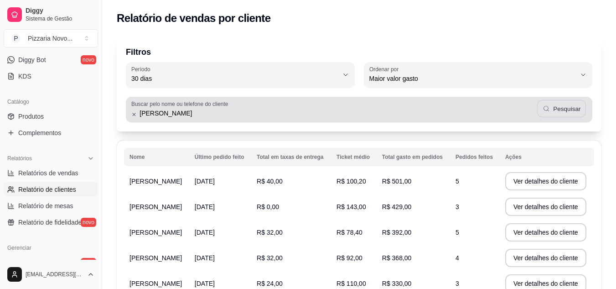
click at [559, 109] on button "Pesquisar" at bounding box center [561, 109] width 49 height 18
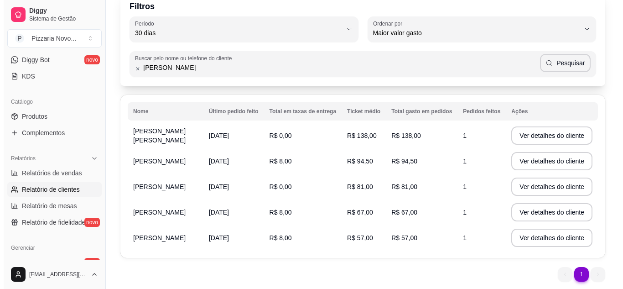
scroll to position [75, 0]
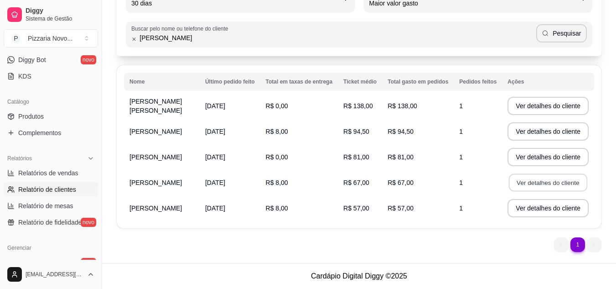
click at [546, 181] on button "Ver detalhes do cliente" at bounding box center [548, 183] width 78 height 18
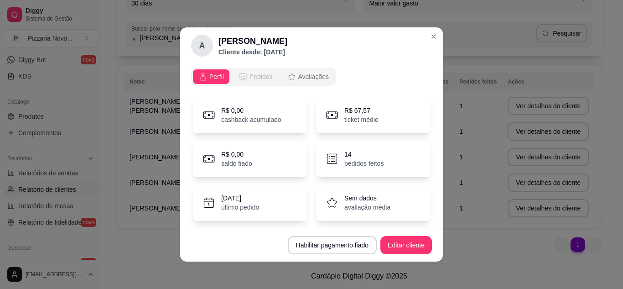
click at [267, 78] on span "Pedidos" at bounding box center [260, 76] width 23 height 9
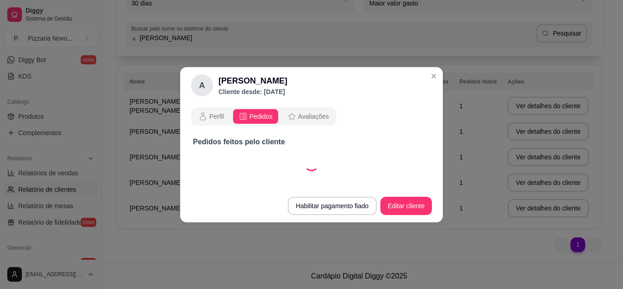
select select "30"
select select "ALL"
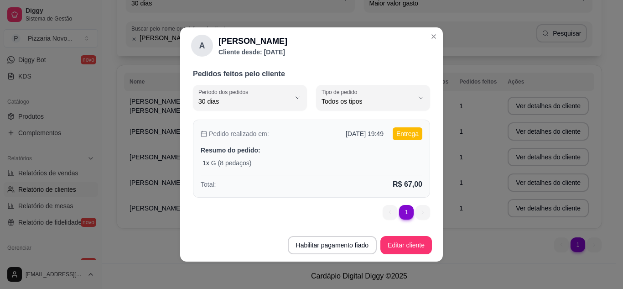
scroll to position [2, 0]
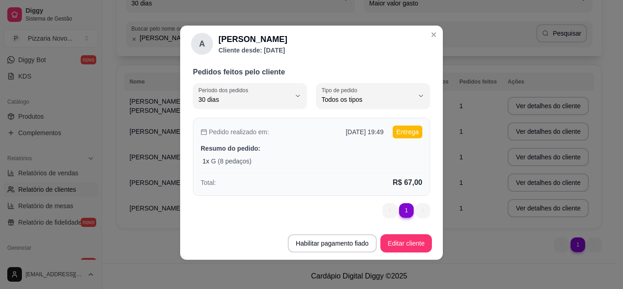
click at [278, 156] on div "1 x G (8 pedaços)" at bounding box center [312, 160] width 220 height 9
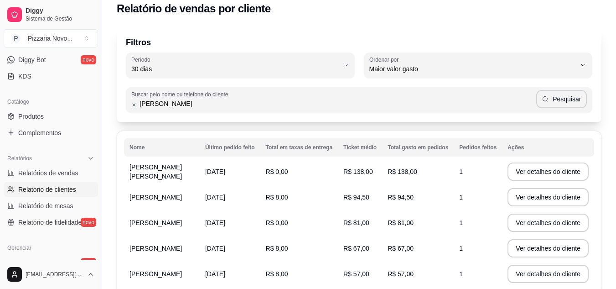
scroll to position [0, 0]
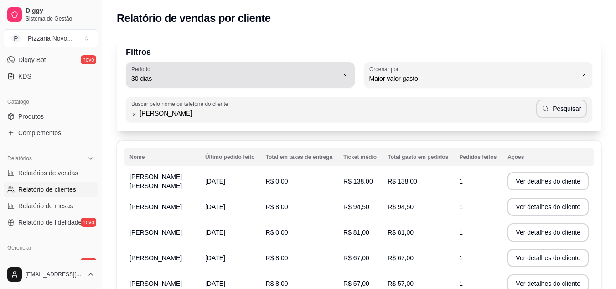
click at [348, 75] on icon "button" at bounding box center [345, 74] width 7 height 7
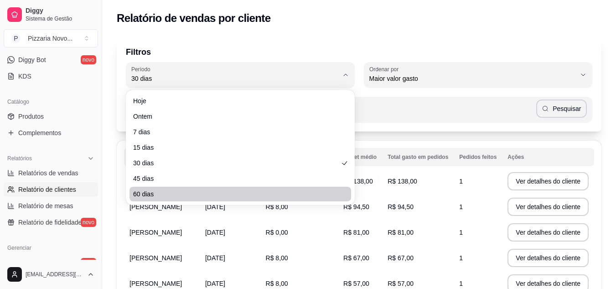
scroll to position [46, 0]
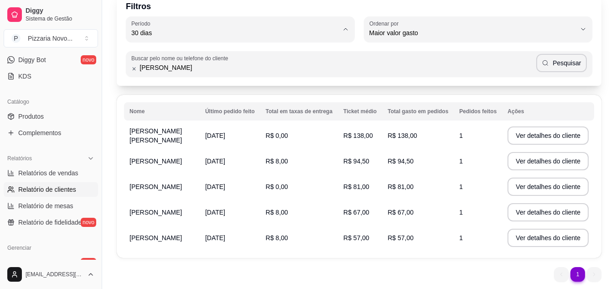
click at [161, 147] on span "60 dias" at bounding box center [235, 144] width 197 height 9
type input "60"
select select "60"
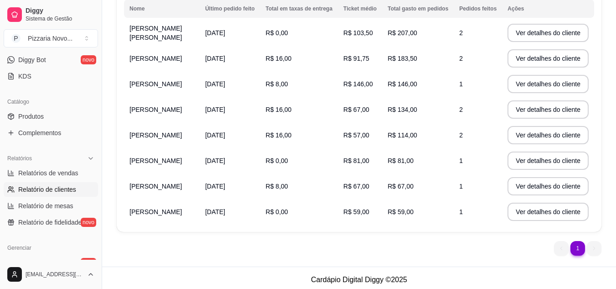
scroll to position [152, 0]
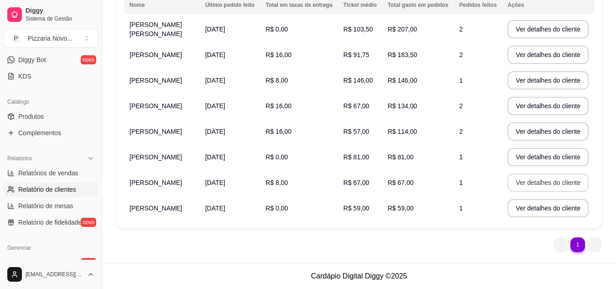
click at [539, 181] on button "Ver detalhes do cliente" at bounding box center [548, 182] width 81 height 18
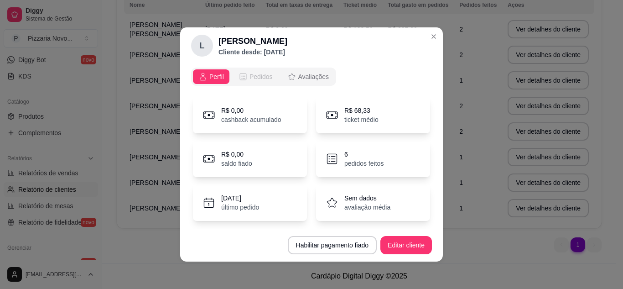
click at [256, 78] on span "Pedidos" at bounding box center [260, 76] width 23 height 9
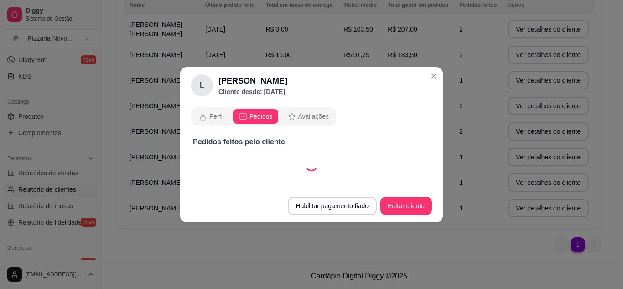
select select "30"
select select "ALL"
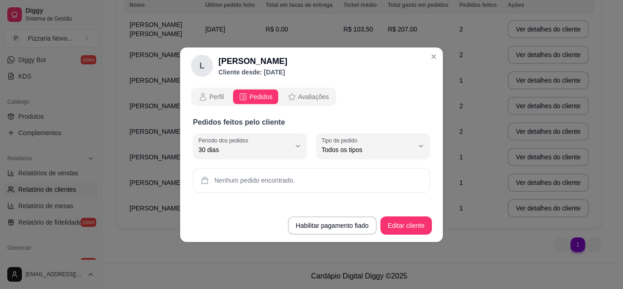
click at [251, 94] on span "Pedidos" at bounding box center [260, 96] width 23 height 9
click at [285, 204] on div "Pedidos feitos pelo cliente 30 Período dos pedidos Hoje Ontem 7 dias 15 dias 30…" at bounding box center [311, 158] width 241 height 94
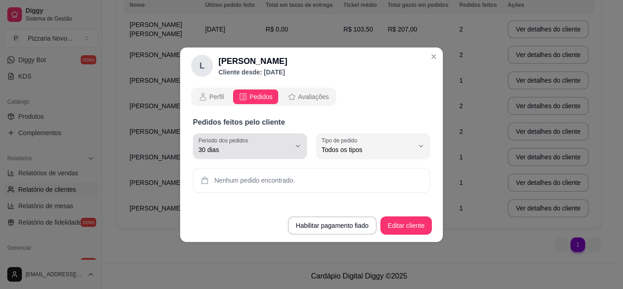
click at [270, 147] on span "30 dias" at bounding box center [244, 149] width 92 height 9
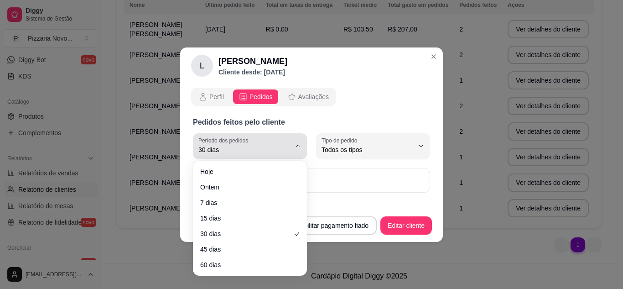
click at [274, 146] on span "30 dias" at bounding box center [244, 149] width 92 height 9
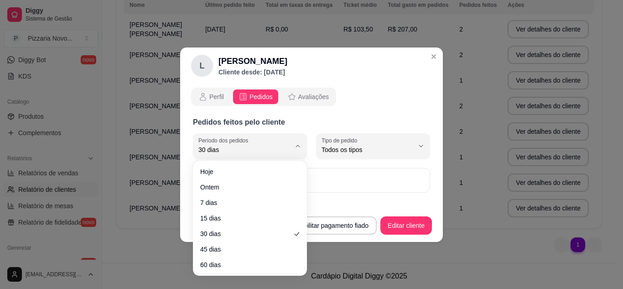
click at [259, 95] on span "Pedidos" at bounding box center [260, 96] width 23 height 9
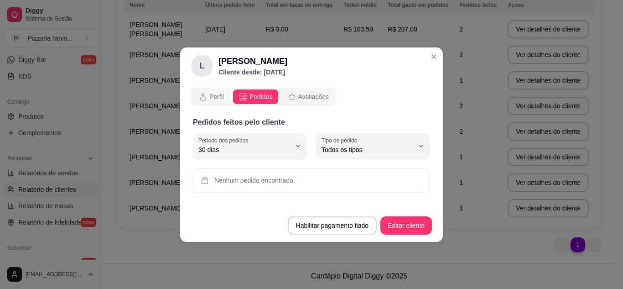
click at [250, 95] on span "Pedidos" at bounding box center [260, 96] width 23 height 9
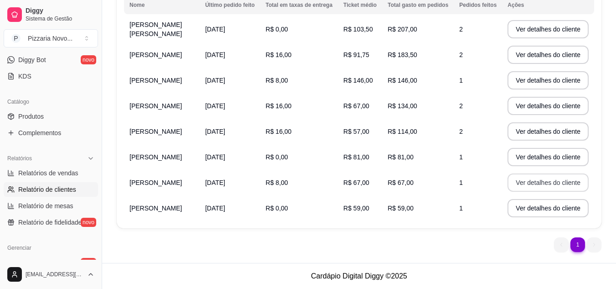
click at [531, 181] on button "Ver detalhes do cliente" at bounding box center [548, 182] width 81 height 18
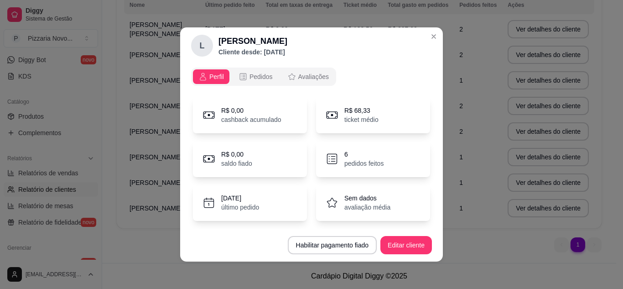
click at [332, 160] on div "6 pedidos feitos" at bounding box center [373, 158] width 114 height 36
click at [228, 161] on p "saldo fiado" at bounding box center [236, 163] width 31 height 9
click at [253, 76] on span "Pedidos" at bounding box center [260, 76] width 23 height 9
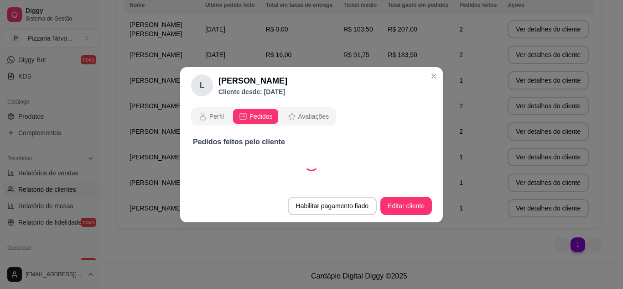
select select "30"
select select "ALL"
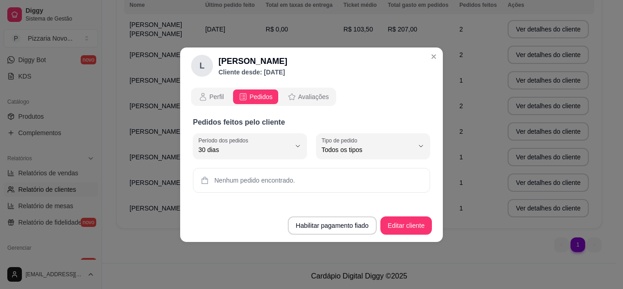
click at [262, 72] on p "Cliente desde: [DATE]" at bounding box center [252, 71] width 69 height 9
click at [292, 181] on span "Nenhum pedido encontrado." at bounding box center [254, 180] width 81 height 9
click at [306, 204] on div "Pedidos feitos pelo cliente 30 Período dos pedidos Hoje Ontem 7 dias 15 dias 30…" at bounding box center [311, 158] width 241 height 94
click at [285, 214] on footer "Habilitar pagamento fiado Editar cliente" at bounding box center [311, 225] width 263 height 33
click at [268, 213] on footer "Habilitar pagamento fiado Editar cliente" at bounding box center [311, 225] width 263 height 33
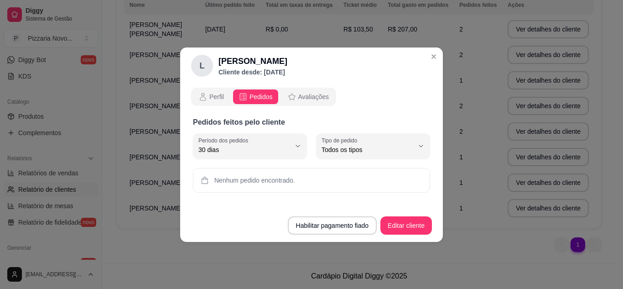
click at [352, 118] on p "Pedidos feitos pelo cliente" at bounding box center [311, 122] width 237 height 11
click at [258, 98] on span "Pedidos" at bounding box center [260, 96] width 23 height 9
click at [315, 96] on span "Avaliações" at bounding box center [313, 96] width 31 height 9
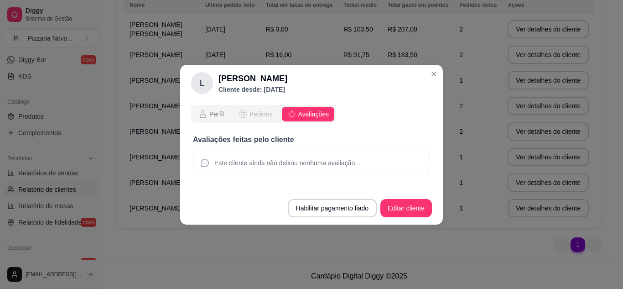
click at [254, 112] on span "Pedidos" at bounding box center [260, 113] width 23 height 9
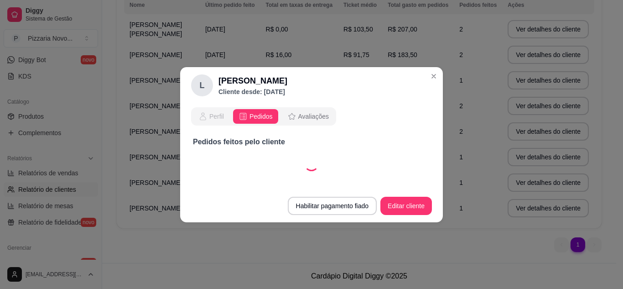
click at [212, 116] on span "Perfil" at bounding box center [216, 116] width 15 height 9
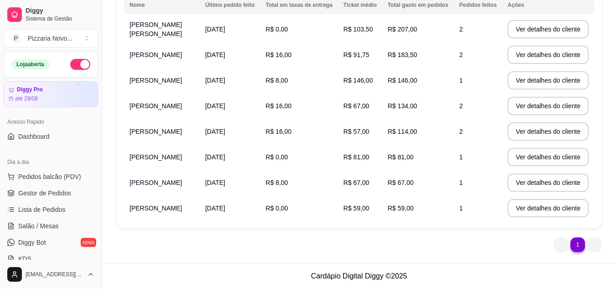
scroll to position [106, 0]
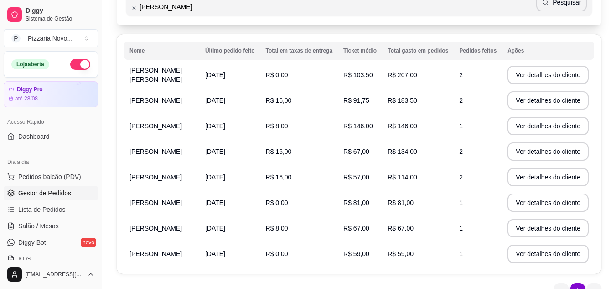
click at [53, 191] on span "Gestor de Pedidos" at bounding box center [44, 192] width 53 height 9
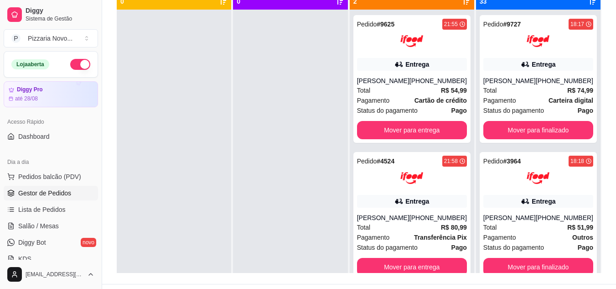
scroll to position [119, 0]
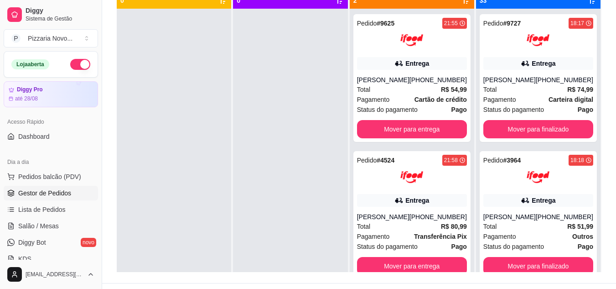
drag, startPoint x: 619, startPoint y: 157, endPoint x: 215, endPoint y: 139, distance: 404.9
click at [215, 139] on div at bounding box center [174, 153] width 114 height 289
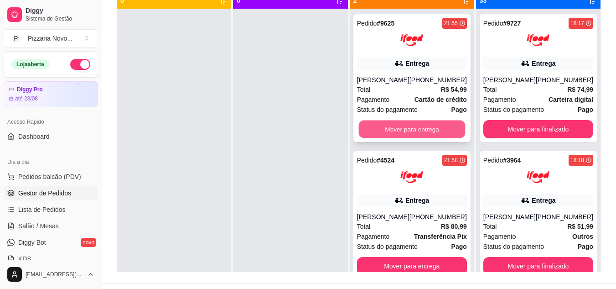
click at [394, 129] on button "Mover para entrega" at bounding box center [411, 129] width 107 height 18
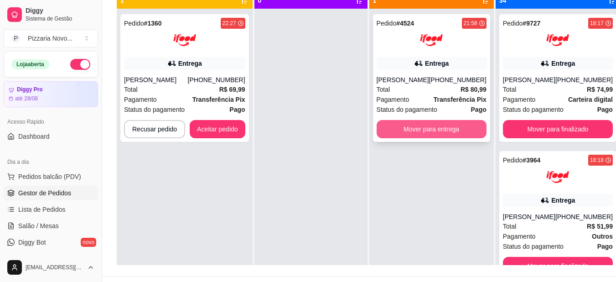
click at [407, 128] on button "Mover para entrega" at bounding box center [432, 129] width 110 height 18
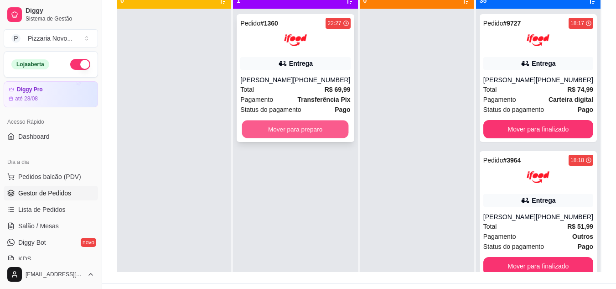
click at [315, 127] on button "Mover para preparo" at bounding box center [295, 129] width 107 height 18
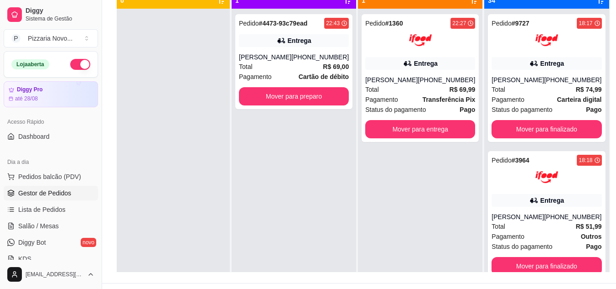
click at [310, 133] on div "Pedido # 4473-93c79ead 22:43 Entrega Nikolas [PHONE_NUMBER] Total R$ 69,00 Paga…" at bounding box center [294, 153] width 124 height 289
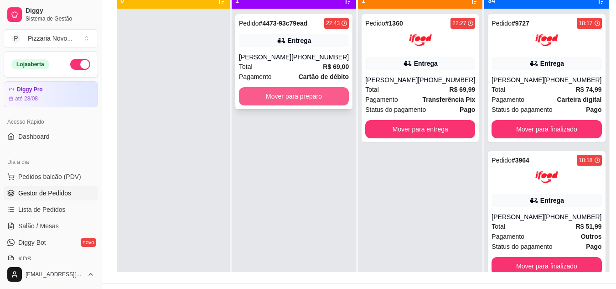
click at [310, 100] on button "Mover para preparo" at bounding box center [294, 96] width 110 height 18
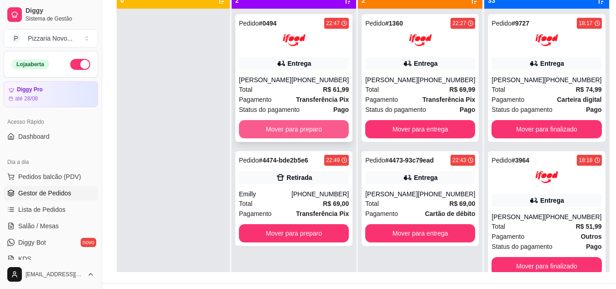
click at [314, 127] on button "Mover para preparo" at bounding box center [294, 129] width 110 height 18
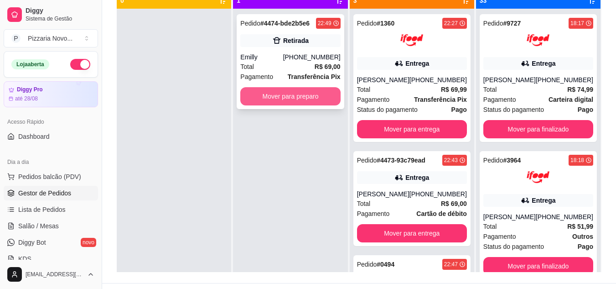
click at [316, 96] on button "Mover para preparo" at bounding box center [290, 96] width 100 height 18
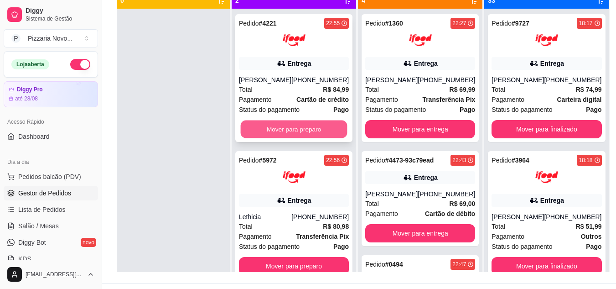
click at [302, 134] on button "Mover para preparo" at bounding box center [294, 129] width 107 height 18
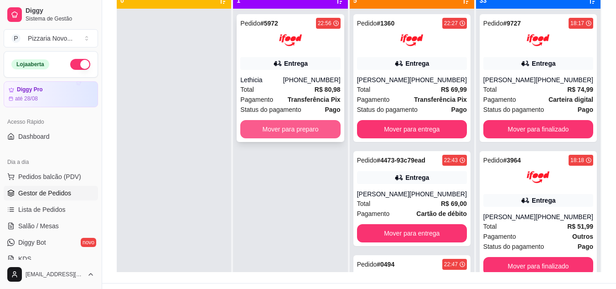
click at [298, 132] on button "Mover para preparo" at bounding box center [290, 129] width 100 height 18
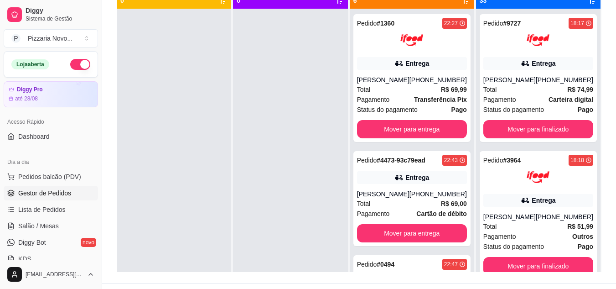
click at [70, 64] on button "button" at bounding box center [80, 64] width 20 height 11
click at [358, 76] on div "Pedido # 1360 22:27 Entrega Lucas A. M. [PHONE_NUMBER] Total R$ 69,99 Pagamento…" at bounding box center [411, 78] width 117 height 128
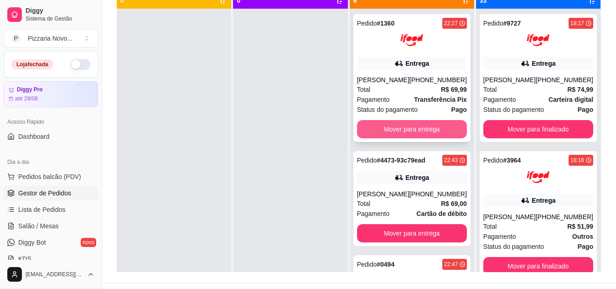
click at [390, 124] on button "Mover para entrega" at bounding box center [412, 129] width 110 height 18
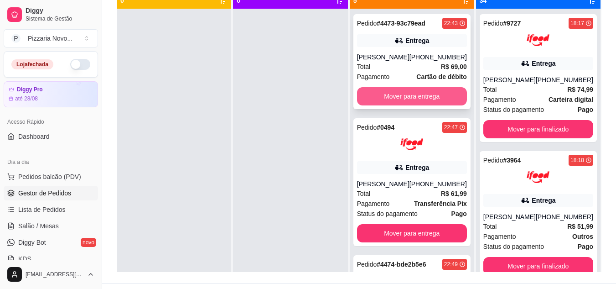
click at [392, 96] on button "Mover para entrega" at bounding box center [412, 96] width 110 height 18
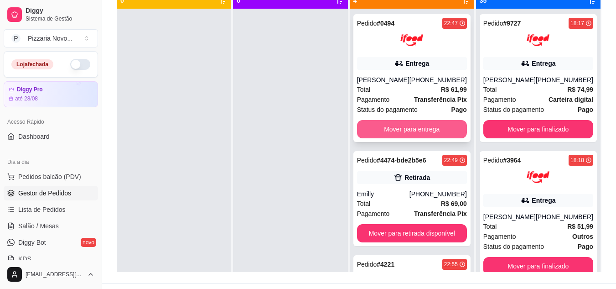
click at [397, 127] on button "Mover para entrega" at bounding box center [412, 129] width 110 height 18
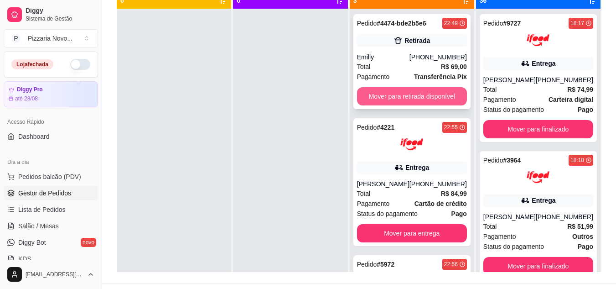
click at [405, 97] on button "Mover para retirada disponível" at bounding box center [412, 96] width 110 height 18
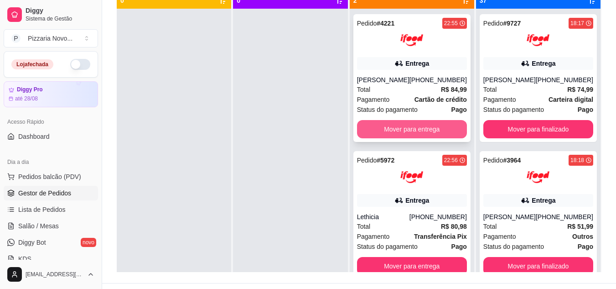
click at [406, 136] on button "Mover para entrega" at bounding box center [412, 129] width 110 height 18
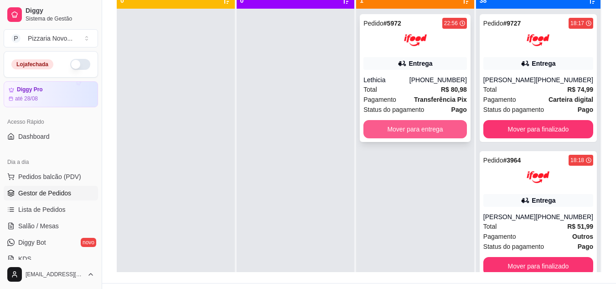
click at [405, 133] on button "Mover para entrega" at bounding box center [415, 129] width 104 height 18
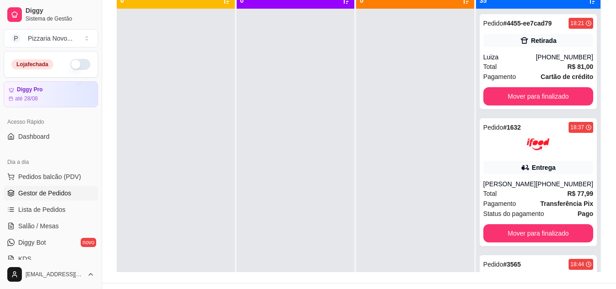
click at [405, 133] on div at bounding box center [415, 153] width 118 height 289
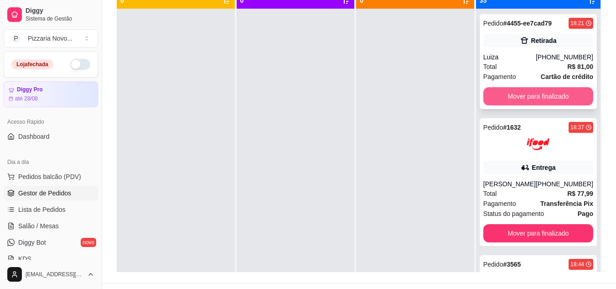
click at [493, 96] on button "Mover para finalizado" at bounding box center [538, 96] width 110 height 18
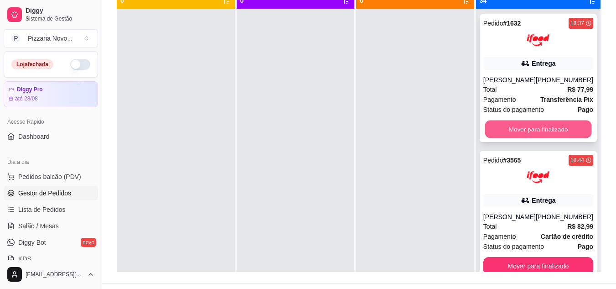
click at [549, 138] on button "Mover para finalizado" at bounding box center [538, 129] width 107 height 18
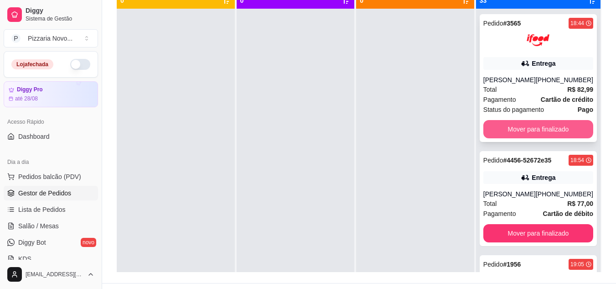
click at [550, 128] on button "Mover para finalizado" at bounding box center [538, 129] width 110 height 18
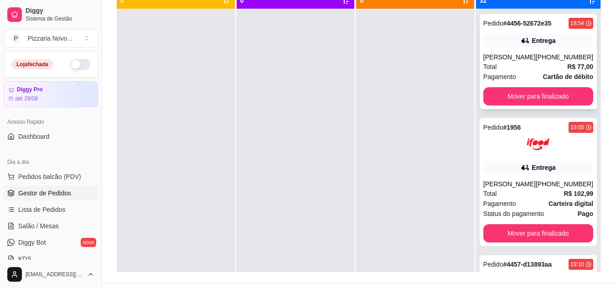
click at [548, 85] on div "Pedido # 4456-52672e35 18:54 Entrega Tamara [PHONE_NUMBER] Total R$ 77,00 Pagam…" at bounding box center [538, 61] width 117 height 95
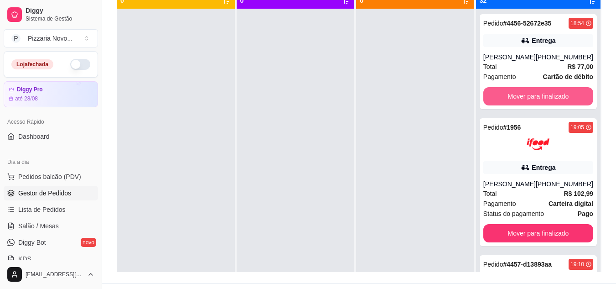
click at [543, 97] on button "Mover para finalizado" at bounding box center [538, 96] width 110 height 18
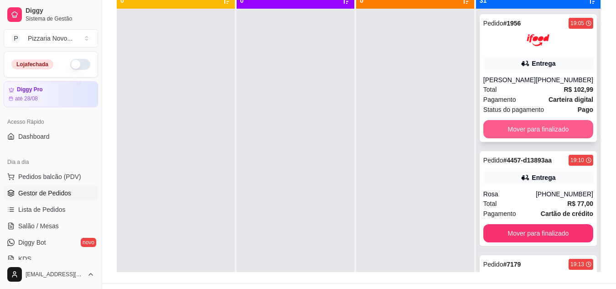
click at [543, 131] on button "Mover para finalizado" at bounding box center [538, 129] width 110 height 18
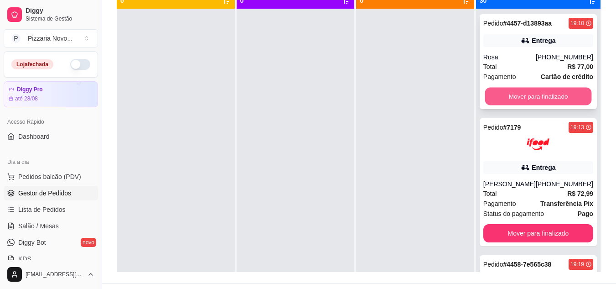
click at [540, 103] on button "Mover para finalizado" at bounding box center [538, 97] width 107 height 18
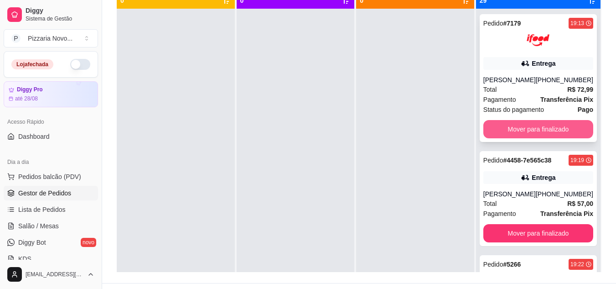
click at [542, 124] on button "Mover para finalizado" at bounding box center [538, 129] width 110 height 18
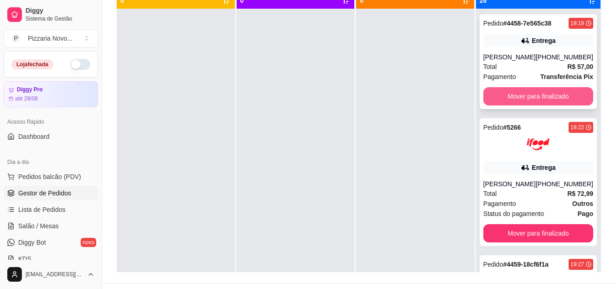
click at [537, 98] on button "Mover para finalizado" at bounding box center [538, 96] width 110 height 18
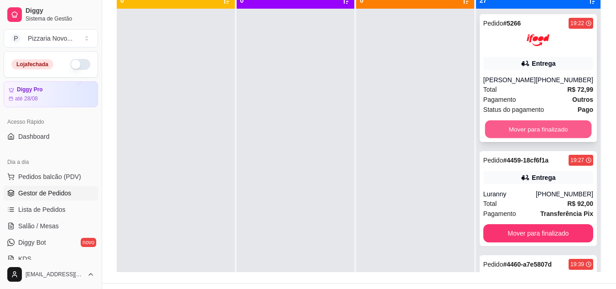
click at [545, 128] on button "Mover para finalizado" at bounding box center [538, 129] width 107 height 18
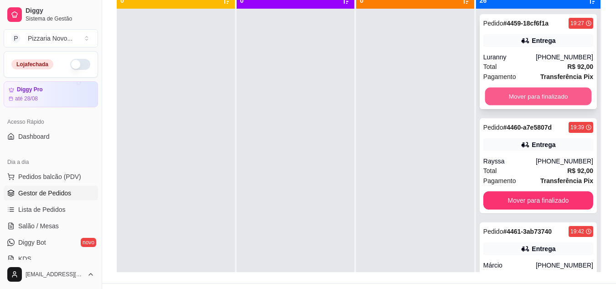
click at [544, 94] on button "Mover para finalizado" at bounding box center [538, 97] width 107 height 18
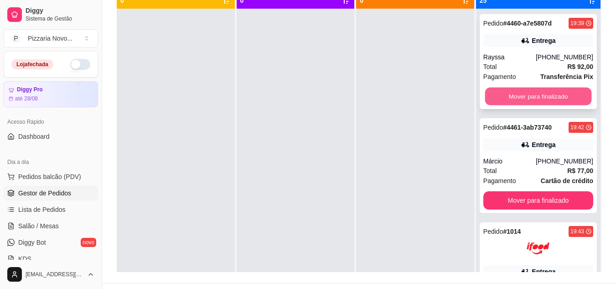
click at [552, 94] on button "Mover para finalizado" at bounding box center [538, 97] width 107 height 18
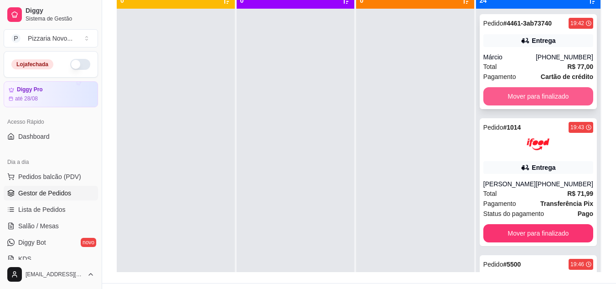
click at [552, 95] on button "Mover para finalizado" at bounding box center [538, 96] width 110 height 18
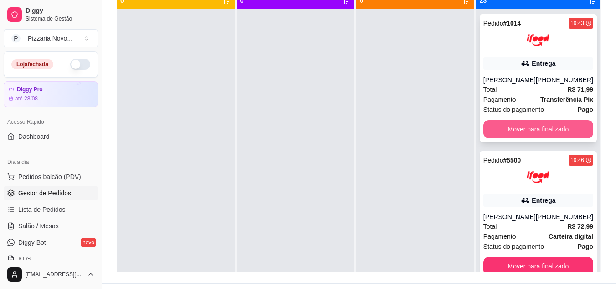
click at [550, 128] on button "Mover para finalizado" at bounding box center [538, 129] width 110 height 18
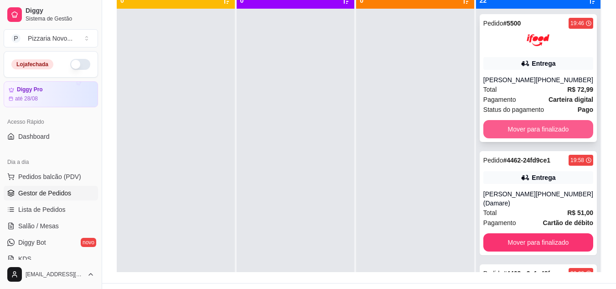
click at [549, 122] on button "Mover para finalizado" at bounding box center [538, 129] width 110 height 18
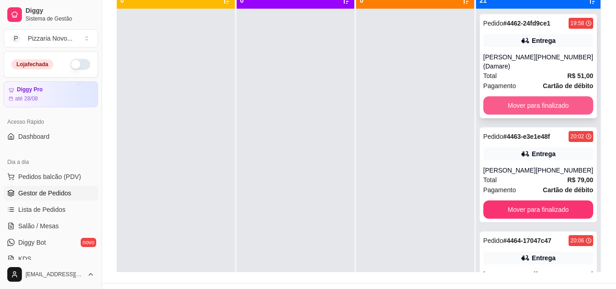
click at [550, 107] on button "Mover para finalizado" at bounding box center [538, 105] width 110 height 18
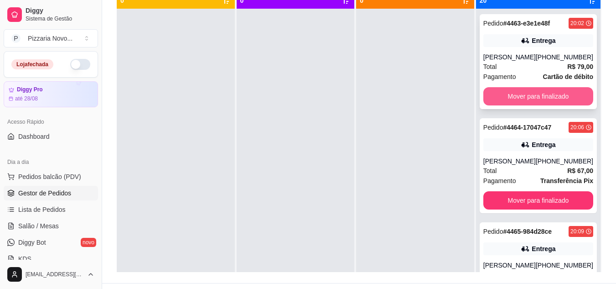
click at [554, 105] on button "Mover para finalizado" at bounding box center [538, 96] width 110 height 18
click at [549, 100] on button "Mover para finalizado" at bounding box center [538, 97] width 107 height 18
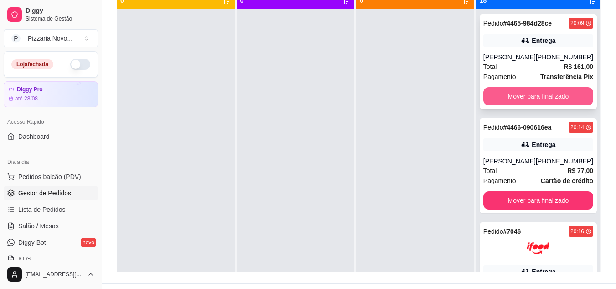
click at [546, 93] on button "Mover para finalizado" at bounding box center [538, 96] width 110 height 18
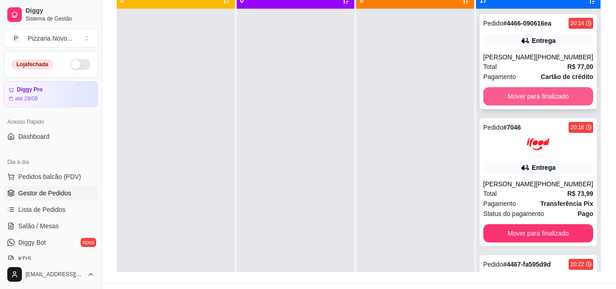
click at [542, 100] on button "Mover para finalizado" at bounding box center [538, 96] width 110 height 18
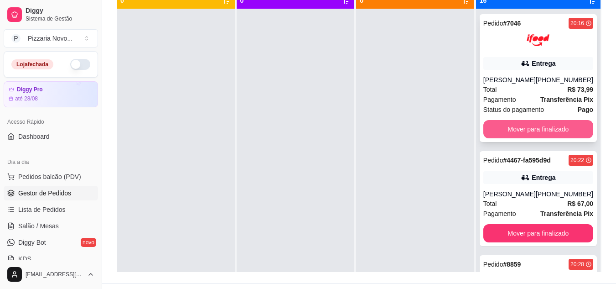
click at [538, 125] on button "Mover para finalizado" at bounding box center [538, 129] width 110 height 18
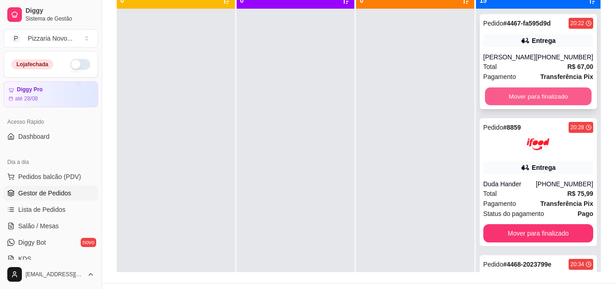
click at [536, 100] on button "Mover para finalizado" at bounding box center [538, 97] width 107 height 18
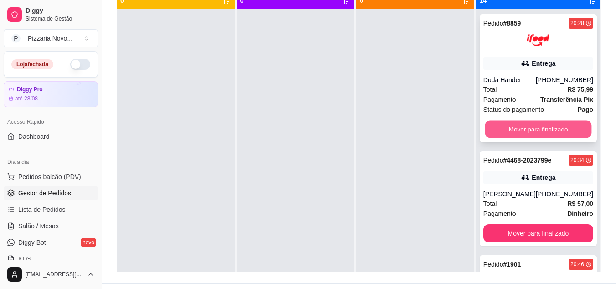
click at [538, 130] on button "Mover para finalizado" at bounding box center [538, 129] width 107 height 18
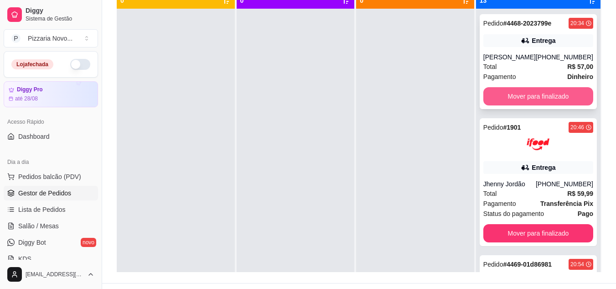
click at [540, 105] on button "Mover para finalizado" at bounding box center [538, 96] width 110 height 18
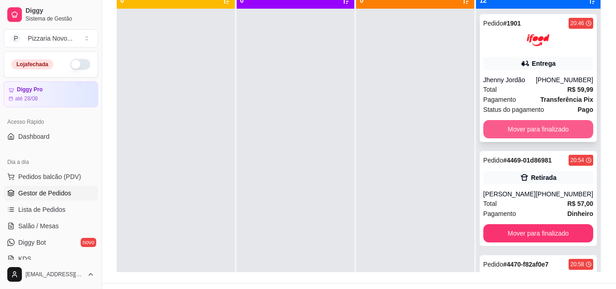
click at [536, 125] on button "Mover para finalizado" at bounding box center [538, 129] width 110 height 18
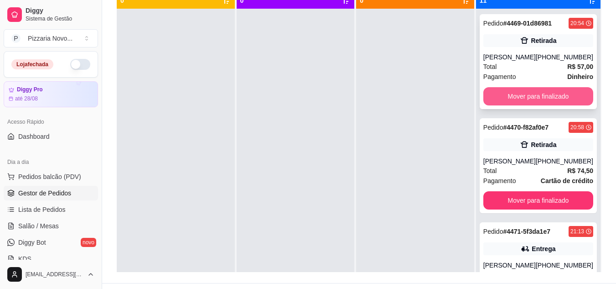
click at [539, 102] on button "Mover para finalizado" at bounding box center [538, 96] width 110 height 18
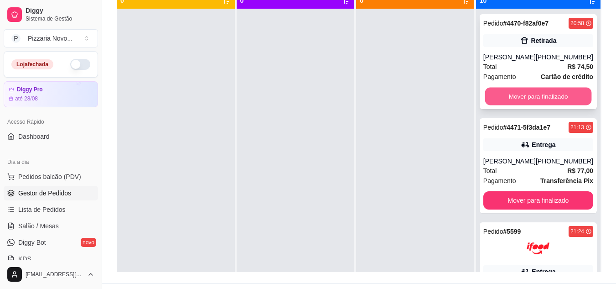
click at [536, 99] on button "Mover para finalizado" at bounding box center [538, 97] width 107 height 18
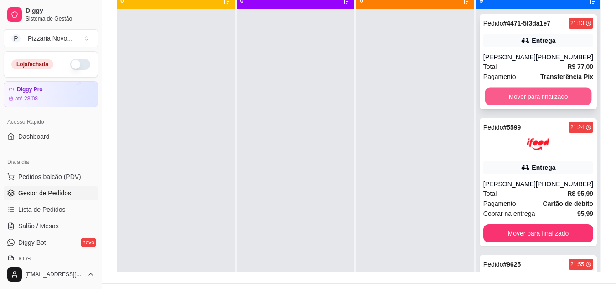
click at [532, 98] on button "Mover para finalizado" at bounding box center [538, 97] width 107 height 18
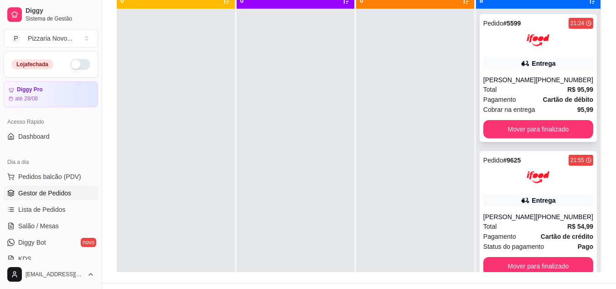
click at [532, 116] on div "Pedido # 5599 21:24 Entrega [PERSON_NAME] [PHONE_NUMBER] Total R$ 95,99 Pagamen…" at bounding box center [538, 78] width 117 height 128
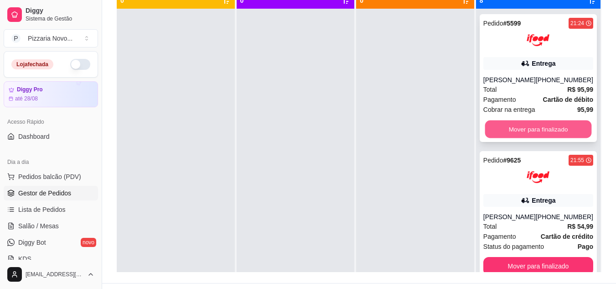
click at [532, 127] on button "Mover para finalizado" at bounding box center [538, 129] width 107 height 18
click at [536, 126] on button "Mover para finalizado" at bounding box center [538, 129] width 107 height 18
click at [536, 127] on button "Mover para finalizado" at bounding box center [538, 129] width 110 height 18
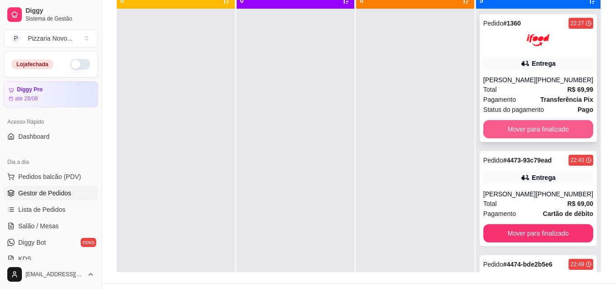
click at [536, 127] on button "Mover para finalizado" at bounding box center [538, 129] width 110 height 18
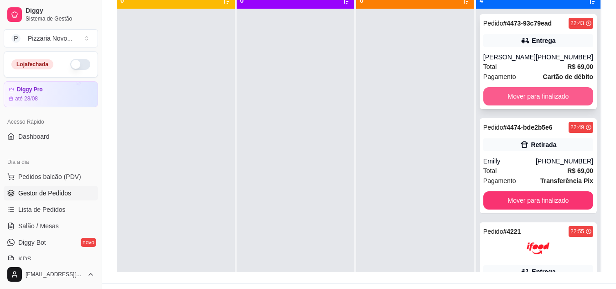
click at [538, 97] on button "Mover para finalizado" at bounding box center [538, 96] width 110 height 18
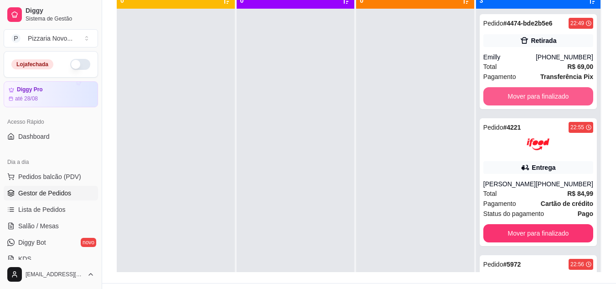
click at [535, 100] on button "Mover para finalizado" at bounding box center [538, 96] width 110 height 18
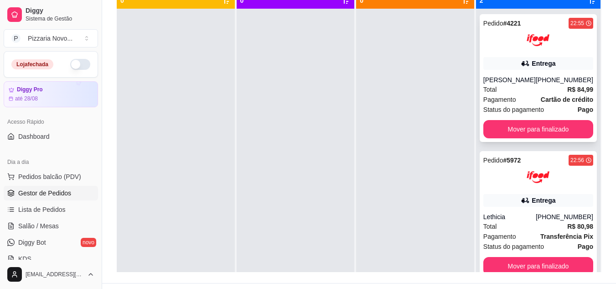
click at [533, 134] on button "Mover para finalizado" at bounding box center [538, 129] width 110 height 18
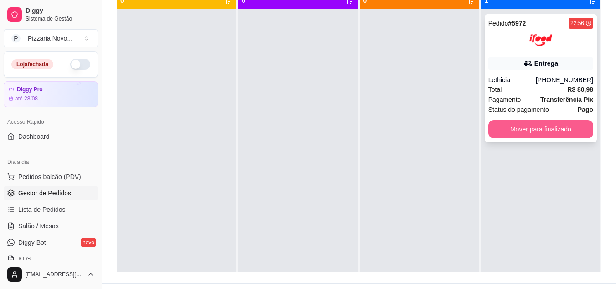
click at [536, 126] on button "Mover para finalizado" at bounding box center [540, 129] width 105 height 18
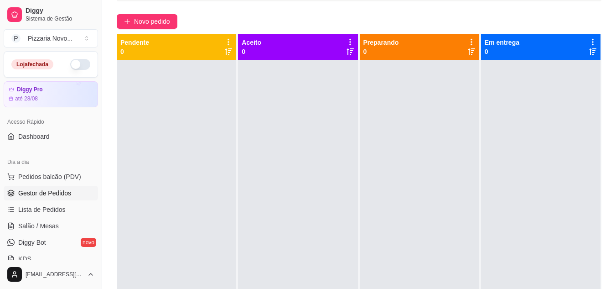
scroll to position [28, 0]
